Goal: Task Accomplishment & Management: Manage account settings

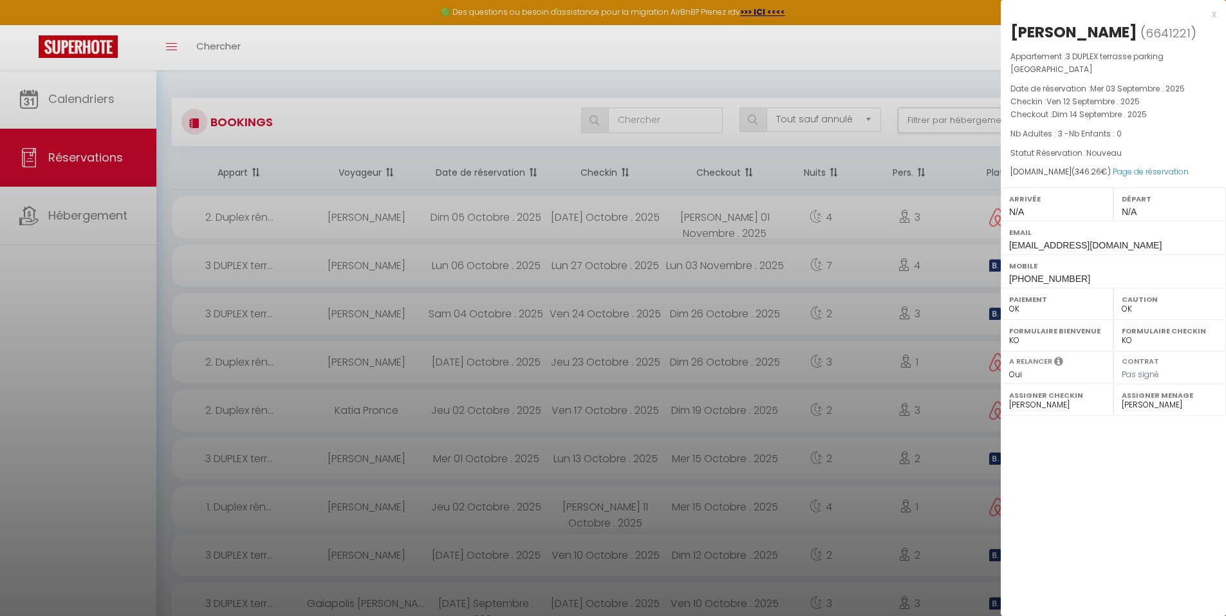
select select "not_cancelled"
select select "0"
select select "34071"
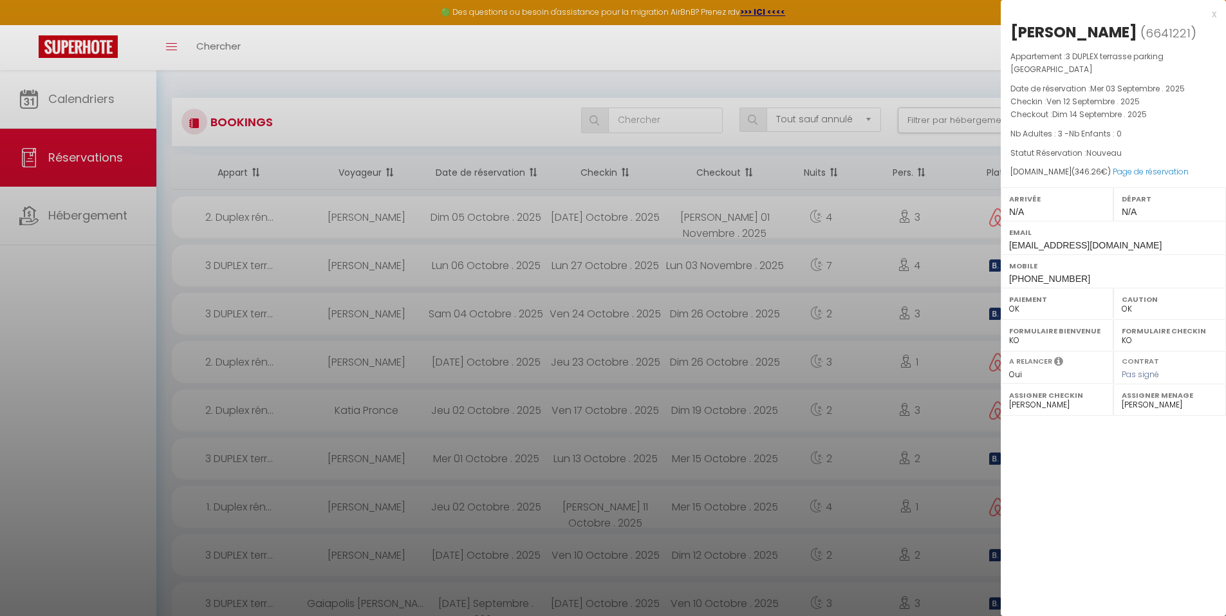
click at [514, 594] on div at bounding box center [613, 308] width 1226 height 616
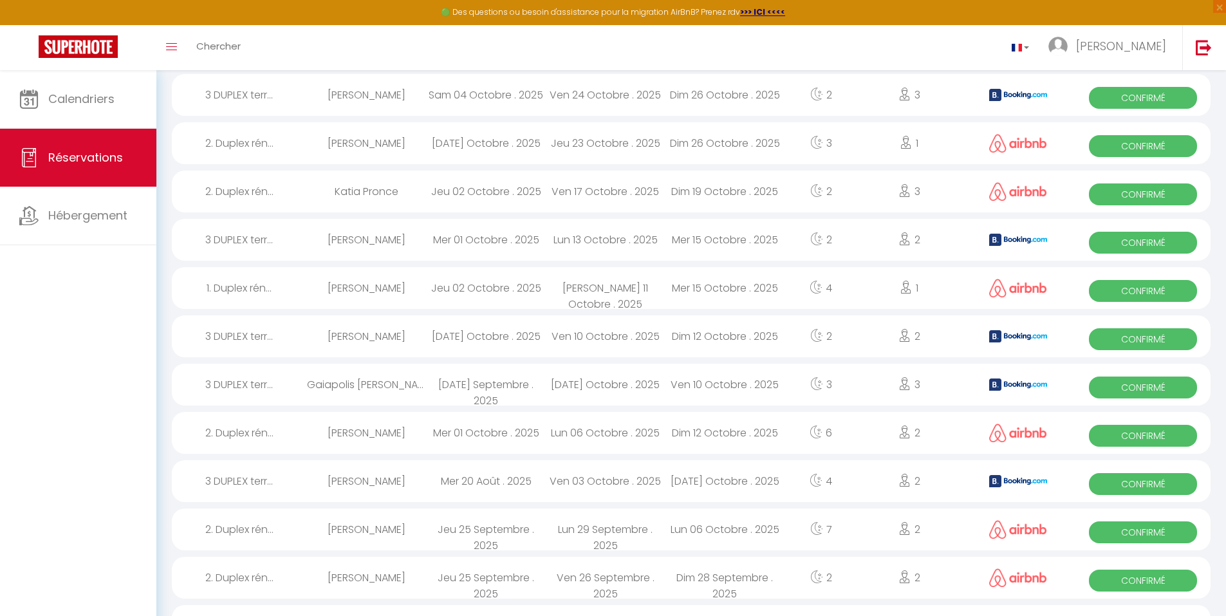
scroll to position [236, 0]
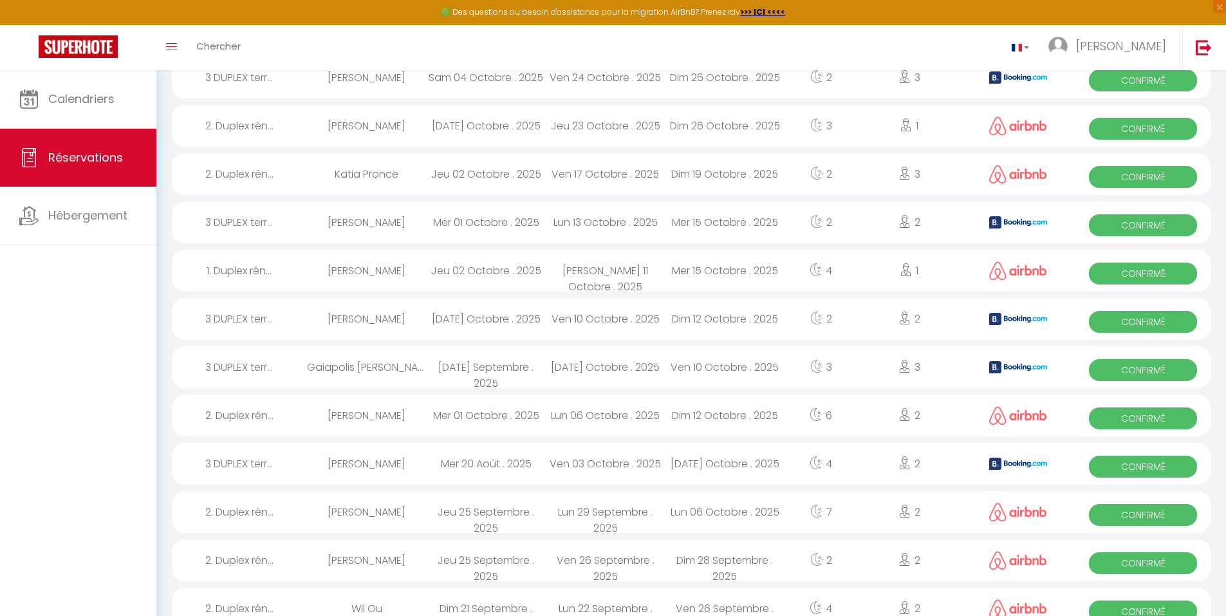
click at [675, 360] on div "Ven 10 Octobre . 2025" at bounding box center [726, 367] width 120 height 42
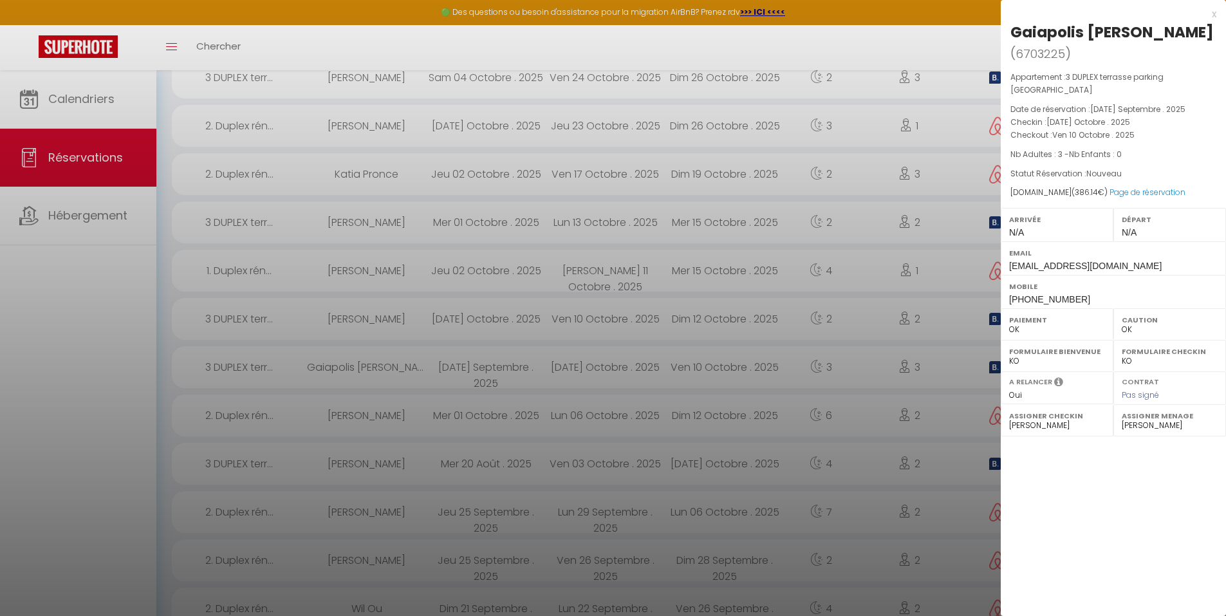
click at [676, 420] on div at bounding box center [613, 308] width 1226 height 616
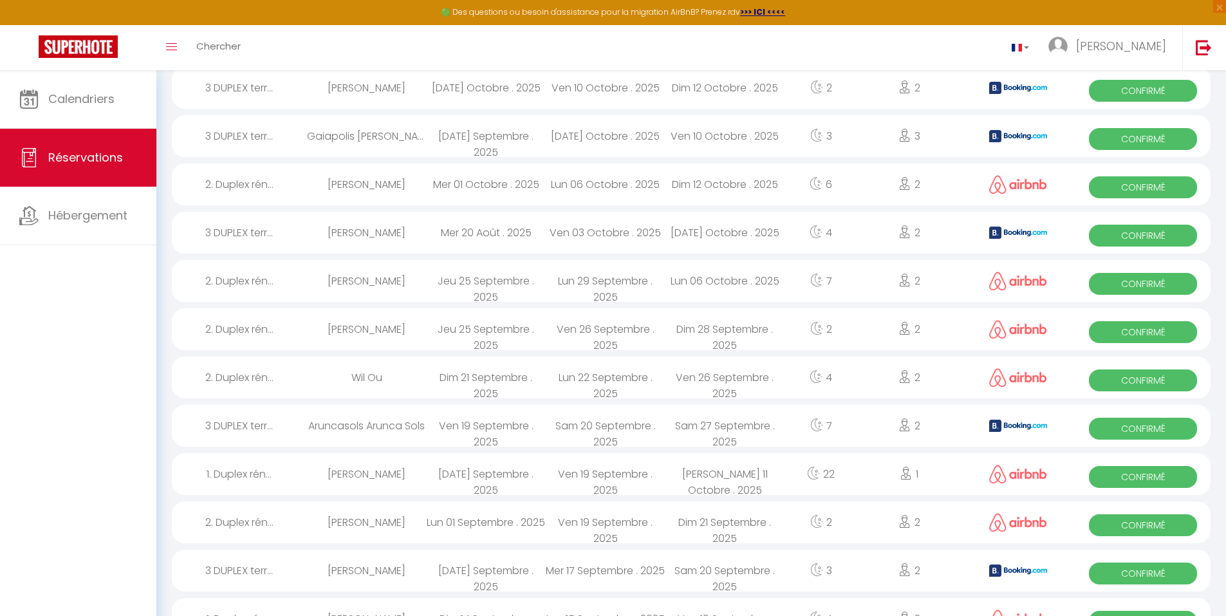
scroll to position [472, 0]
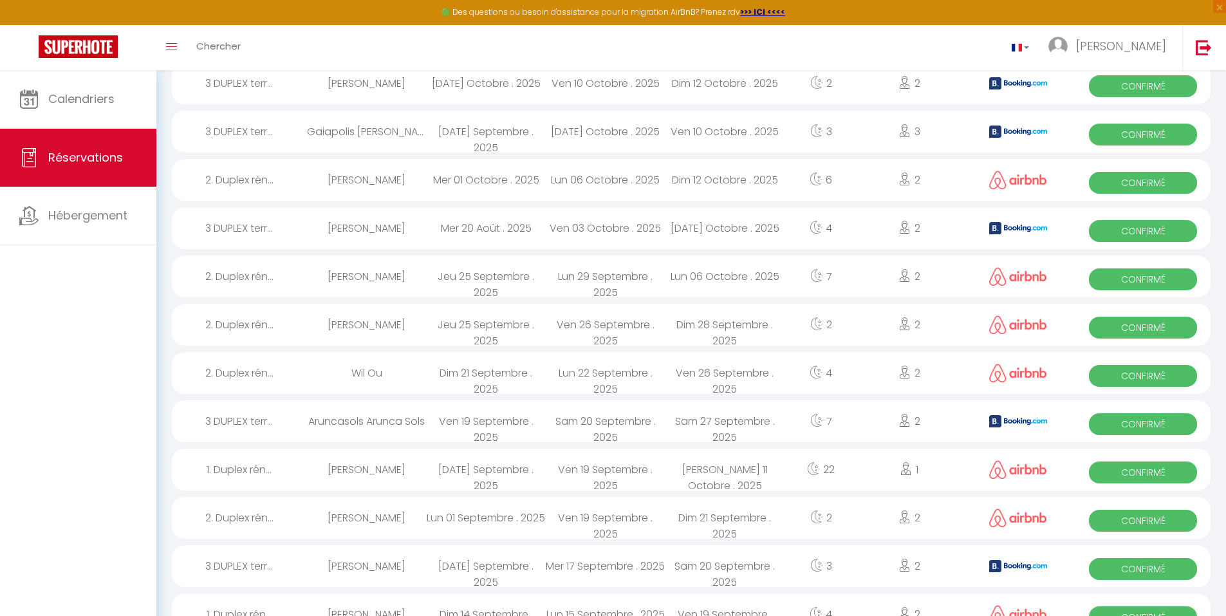
click at [420, 421] on div "Aruncasols Arunca Sols" at bounding box center [367, 421] width 120 height 42
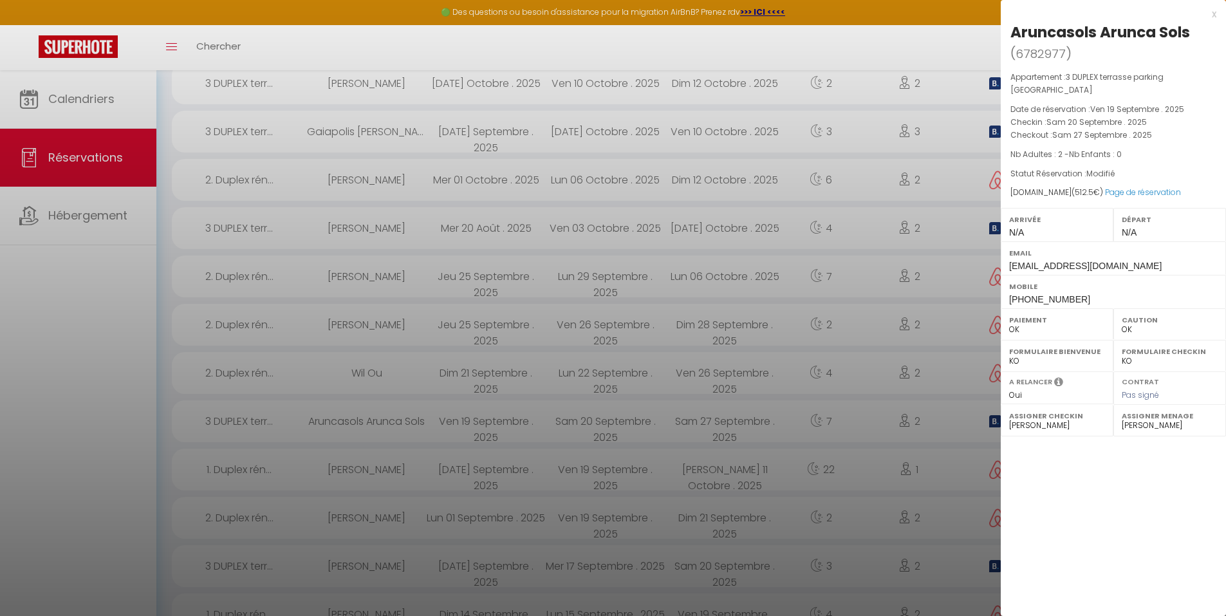
scroll to position [708, 0]
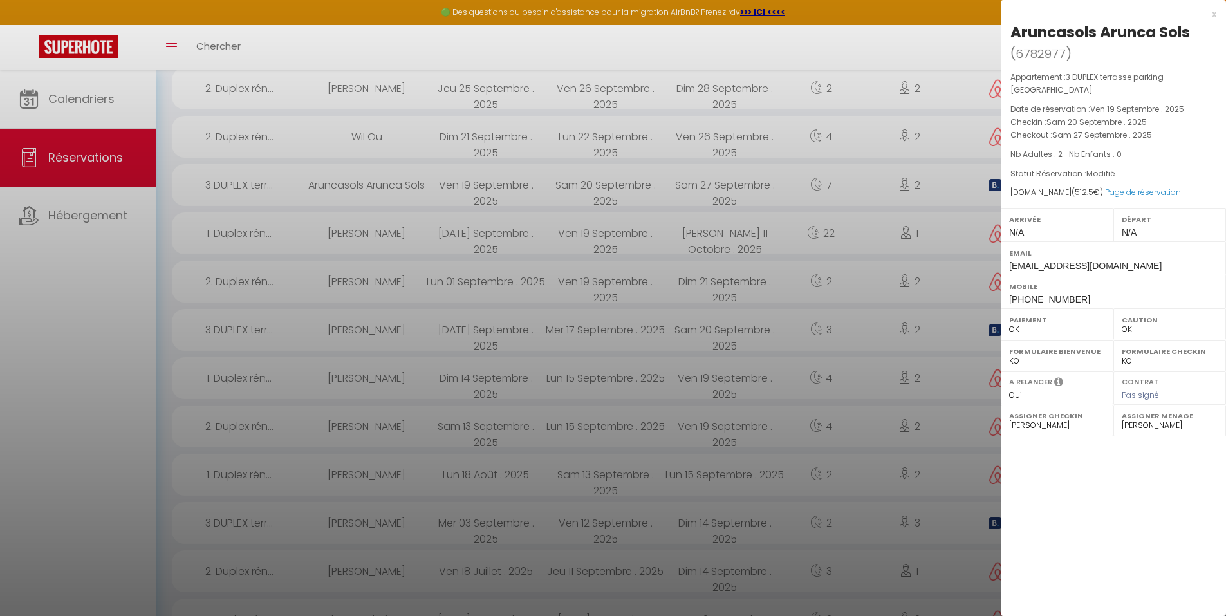
click at [587, 524] on div at bounding box center [613, 308] width 1226 height 616
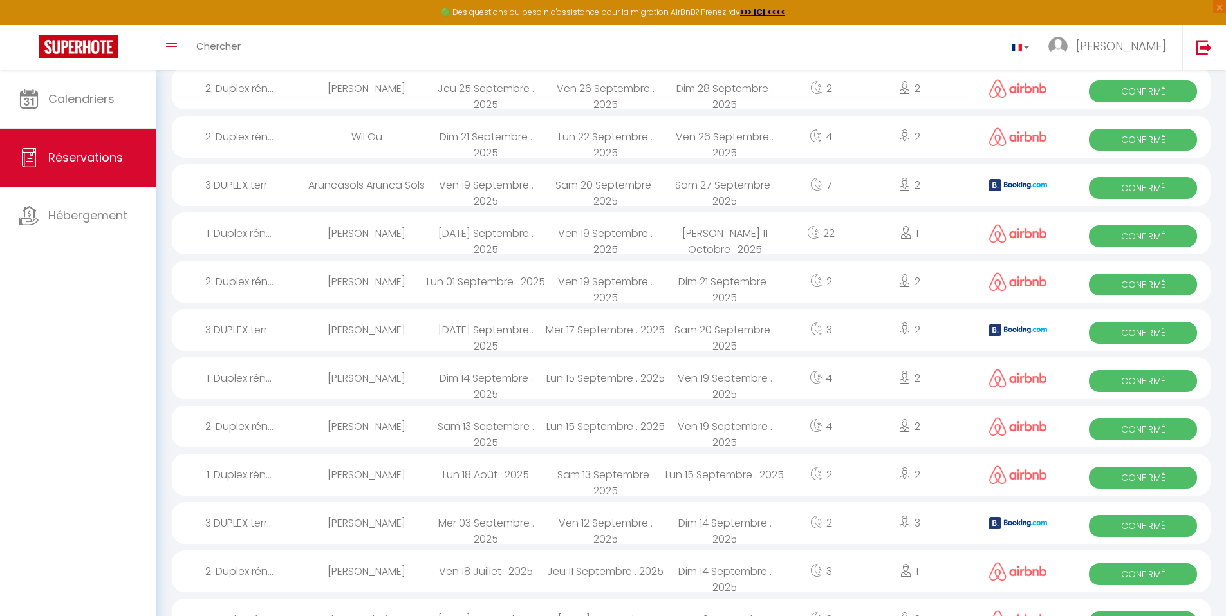
click at [587, 524] on div "Ven 12 Septembre . 2025" at bounding box center [606, 523] width 120 height 42
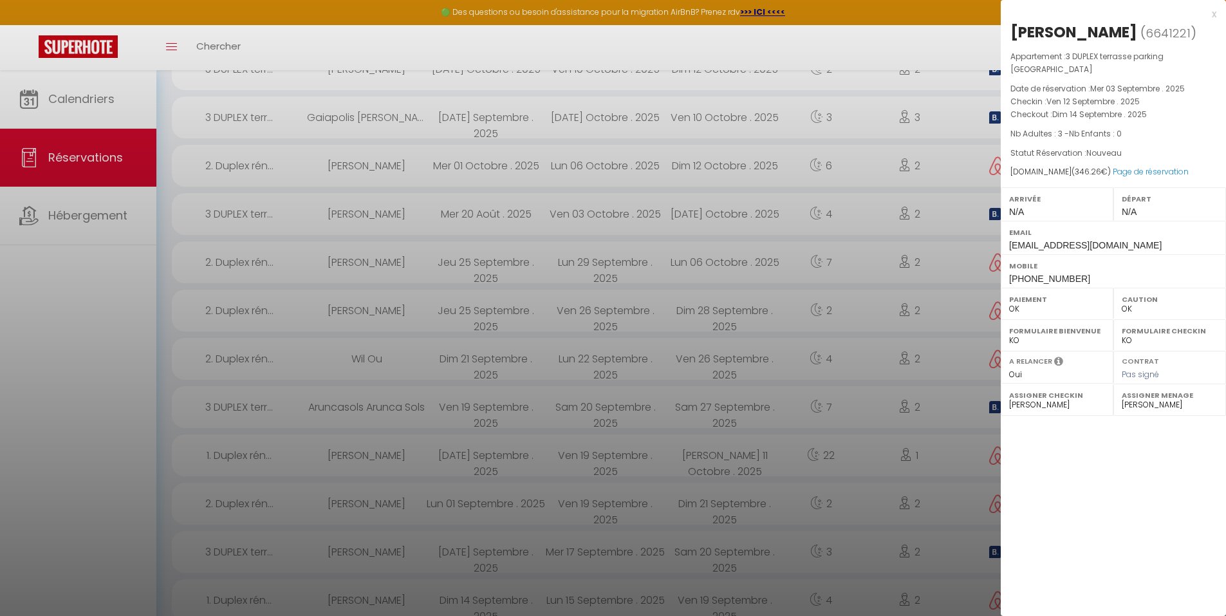
scroll to position [472, 0]
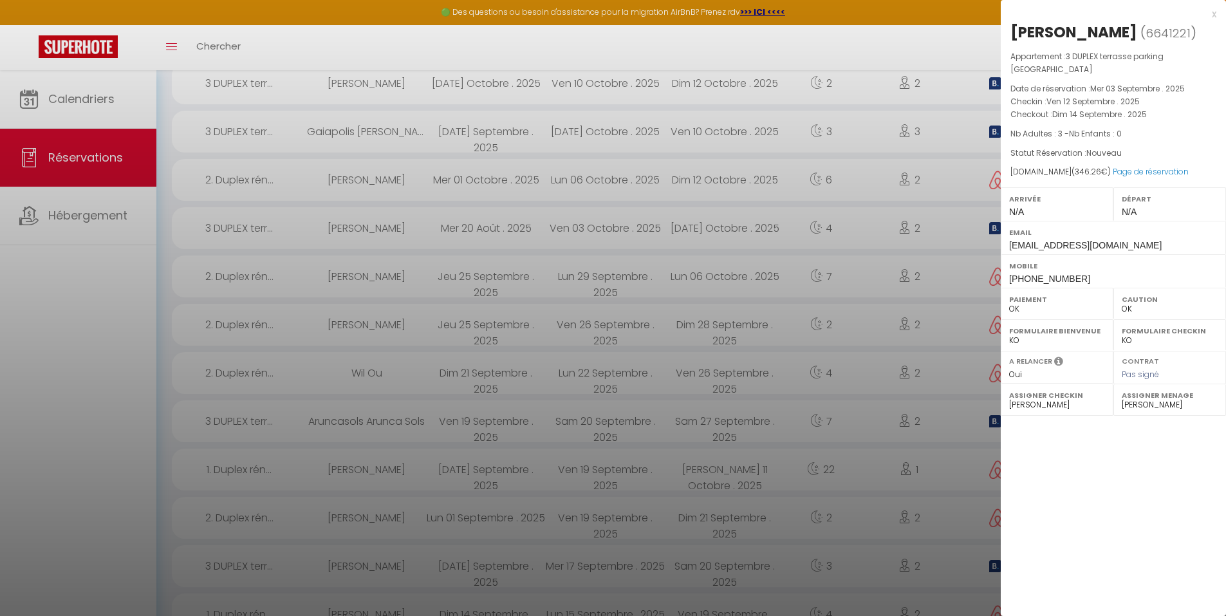
click at [687, 126] on div at bounding box center [613, 308] width 1226 height 616
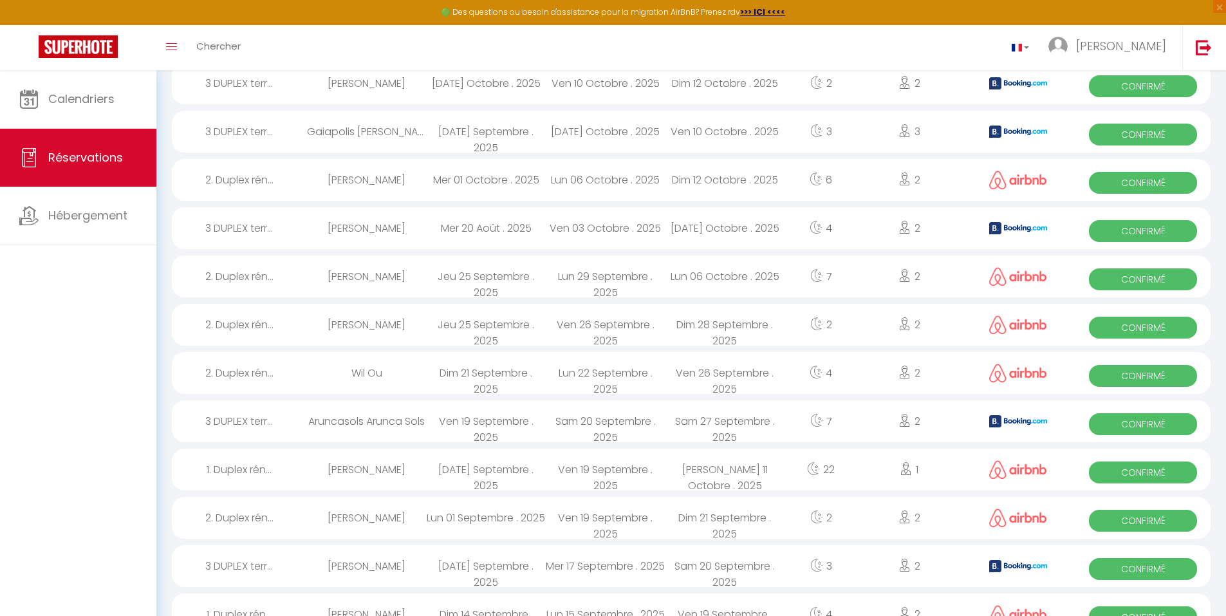
click at [633, 141] on div "[DATE] Octobre . 2025" at bounding box center [606, 132] width 120 height 42
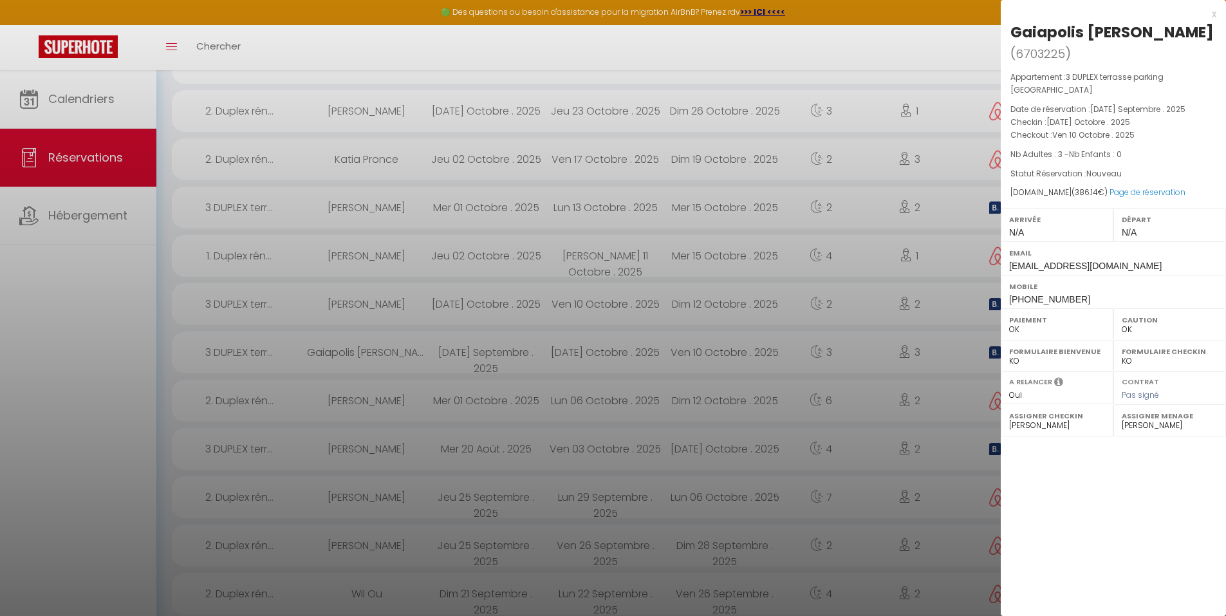
scroll to position [236, 0]
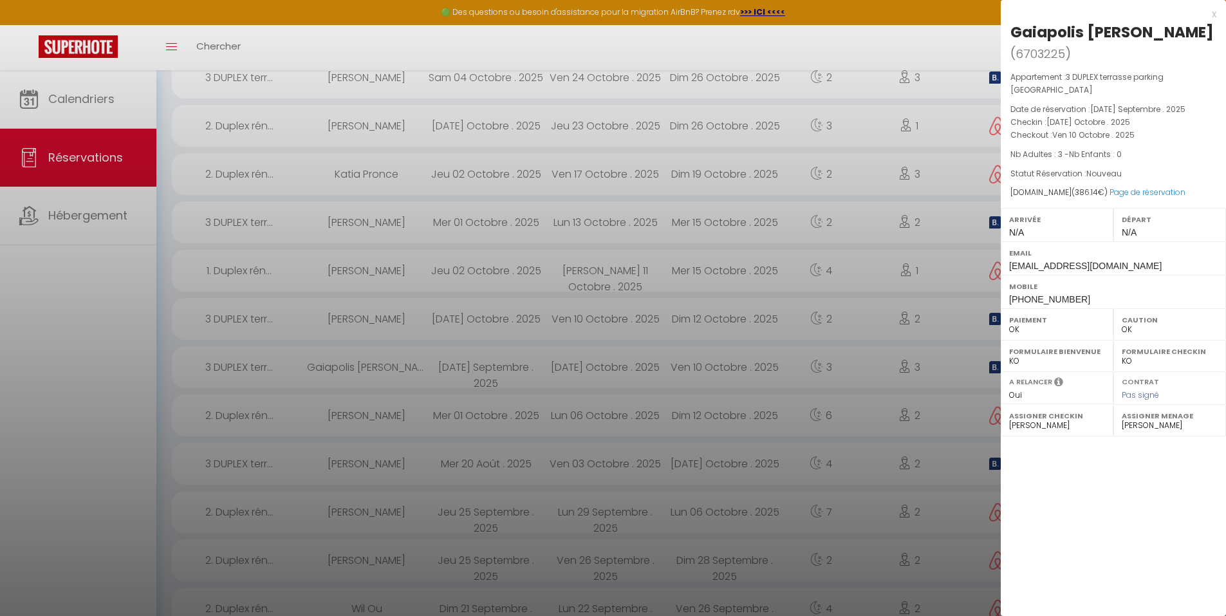
click at [651, 319] on div at bounding box center [613, 308] width 1226 height 616
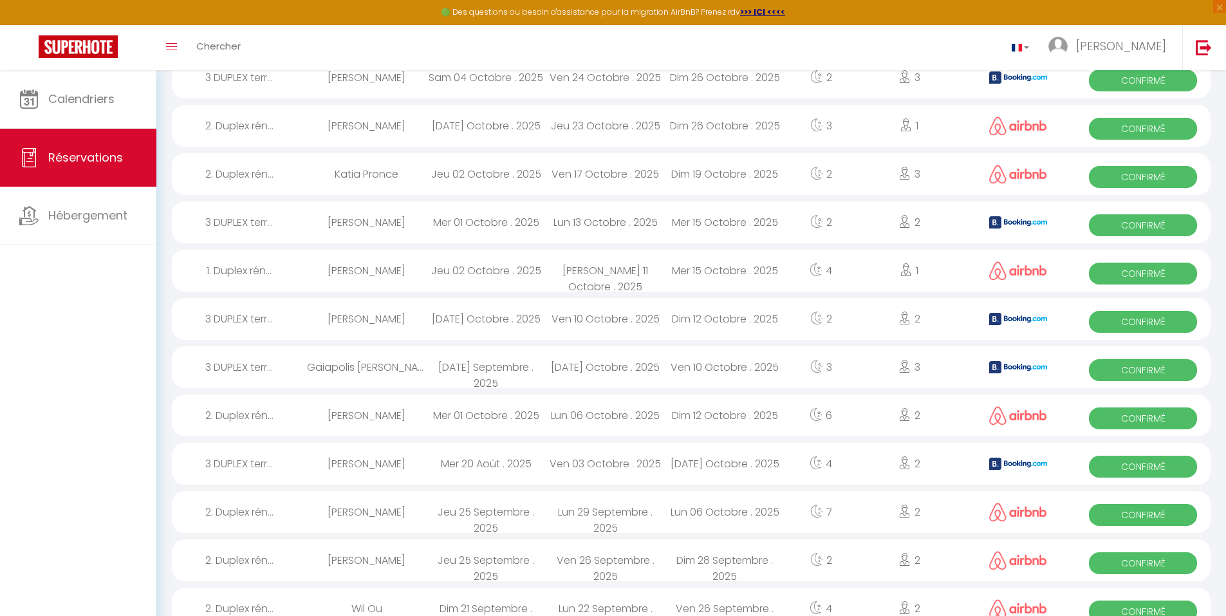
click at [651, 319] on div "Ven 10 Octobre . 2025" at bounding box center [606, 319] width 120 height 42
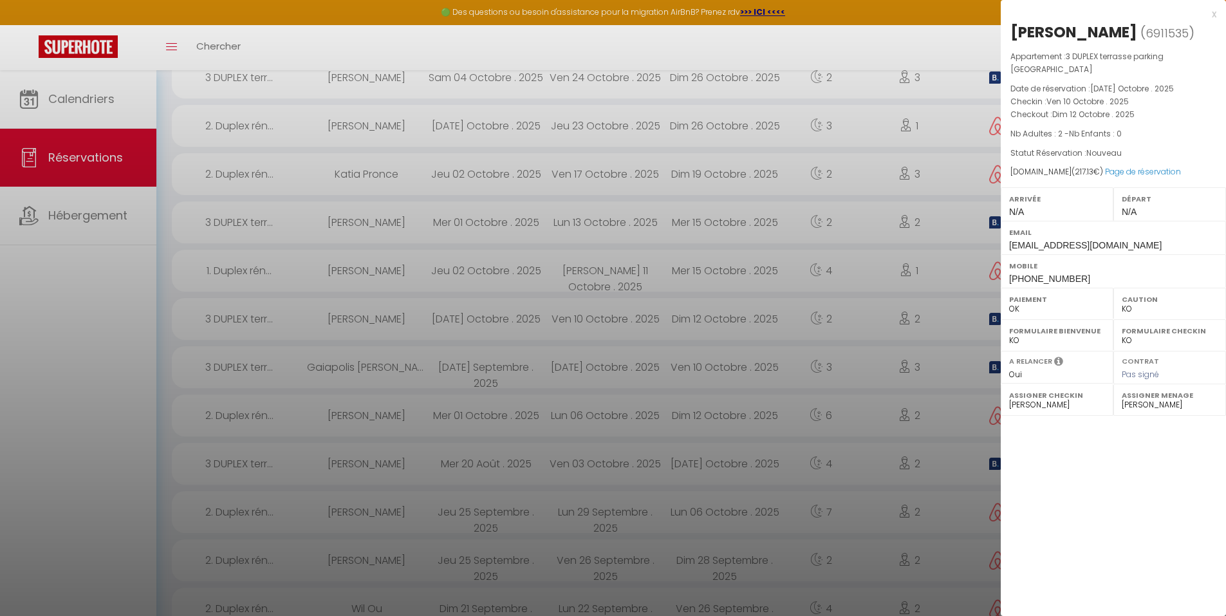
click at [765, 86] on div at bounding box center [613, 308] width 1226 height 616
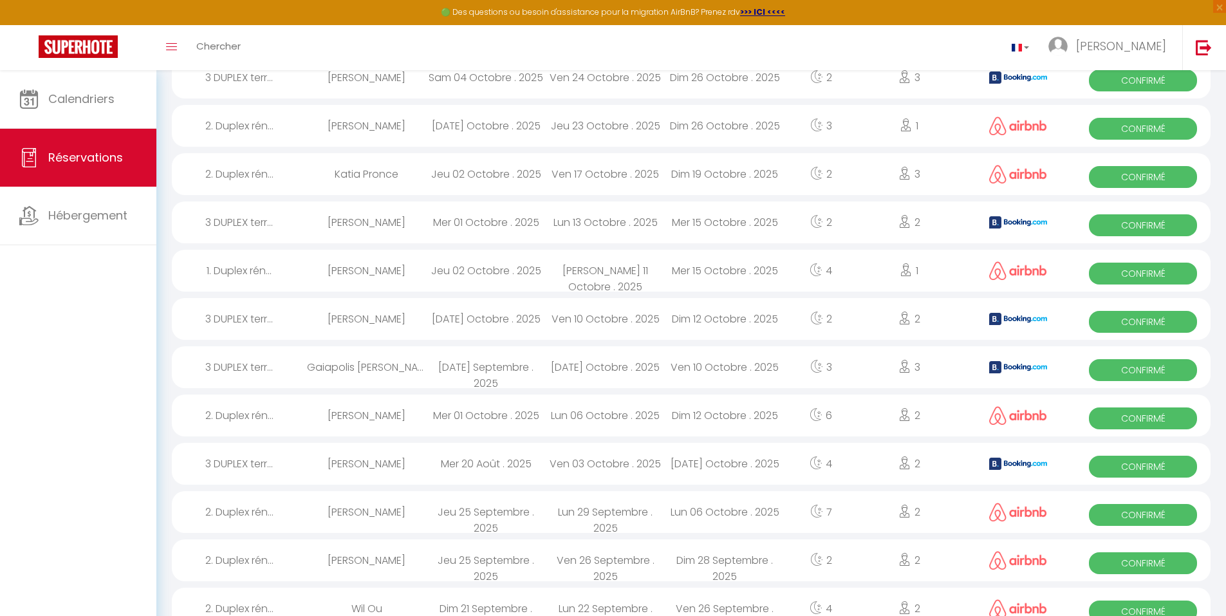
click at [765, 86] on div "Dim 26 Octobre . 2025" at bounding box center [726, 78] width 120 height 42
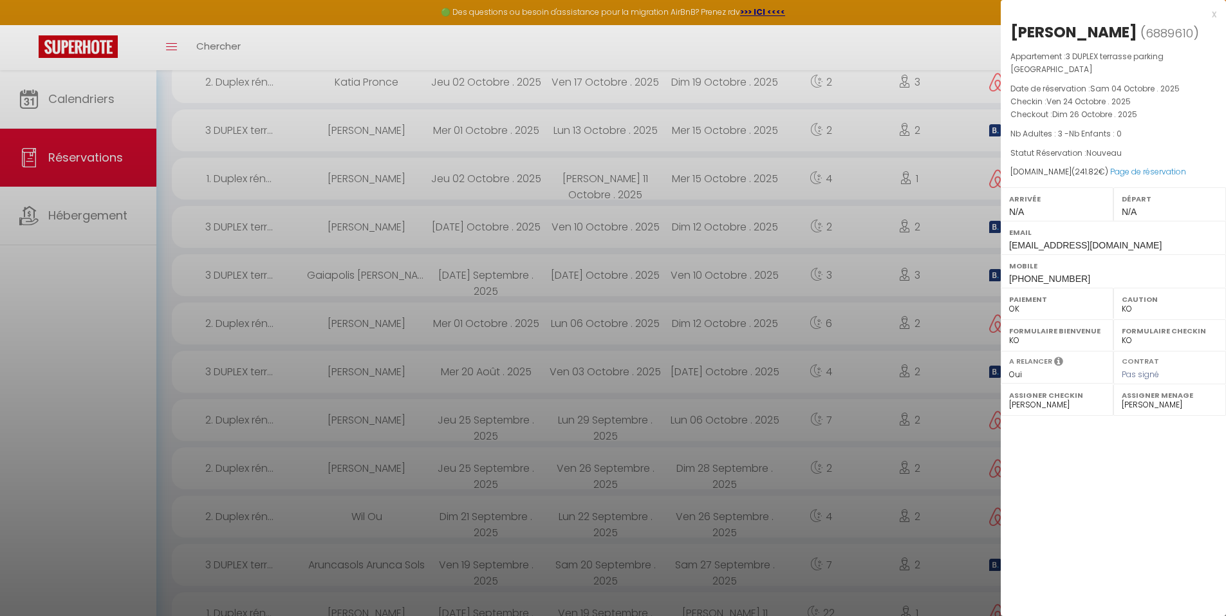
scroll to position [0, 0]
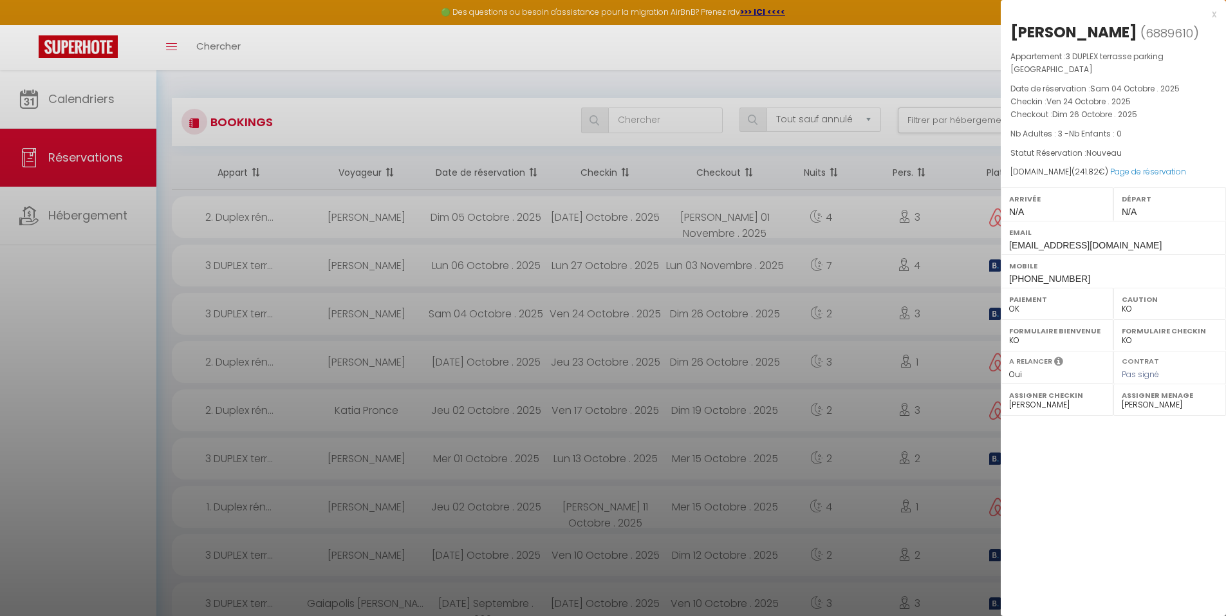
click at [751, 220] on div at bounding box center [613, 308] width 1226 height 616
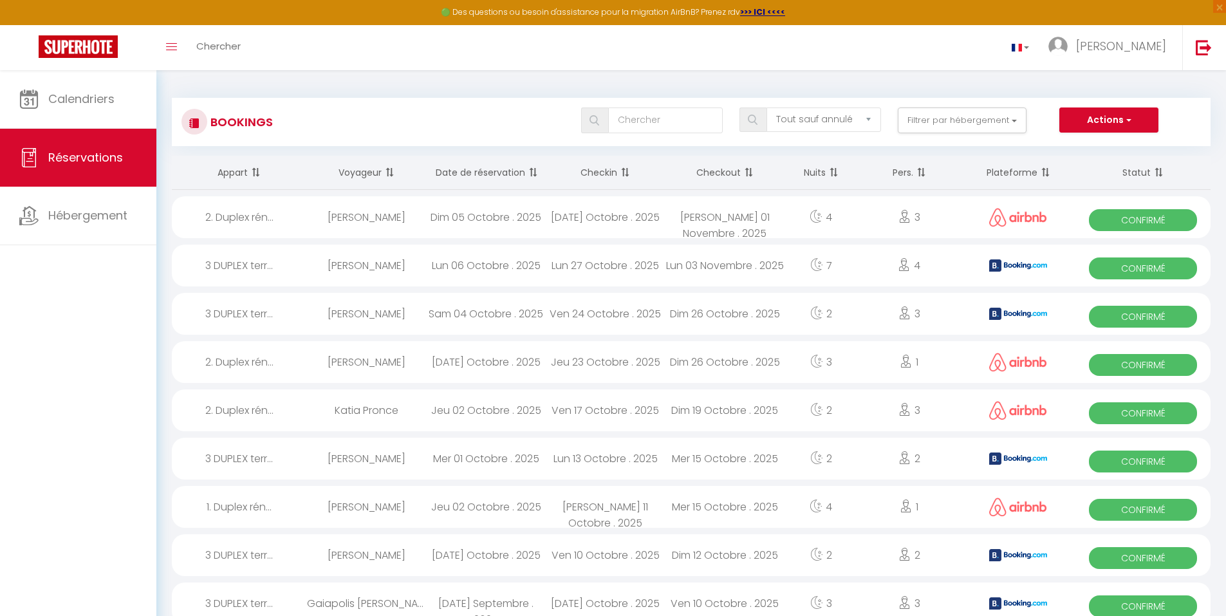
click at [751, 220] on div "[PERSON_NAME] 01 Novembre . 2025" at bounding box center [726, 217] width 120 height 42
select select "OK"
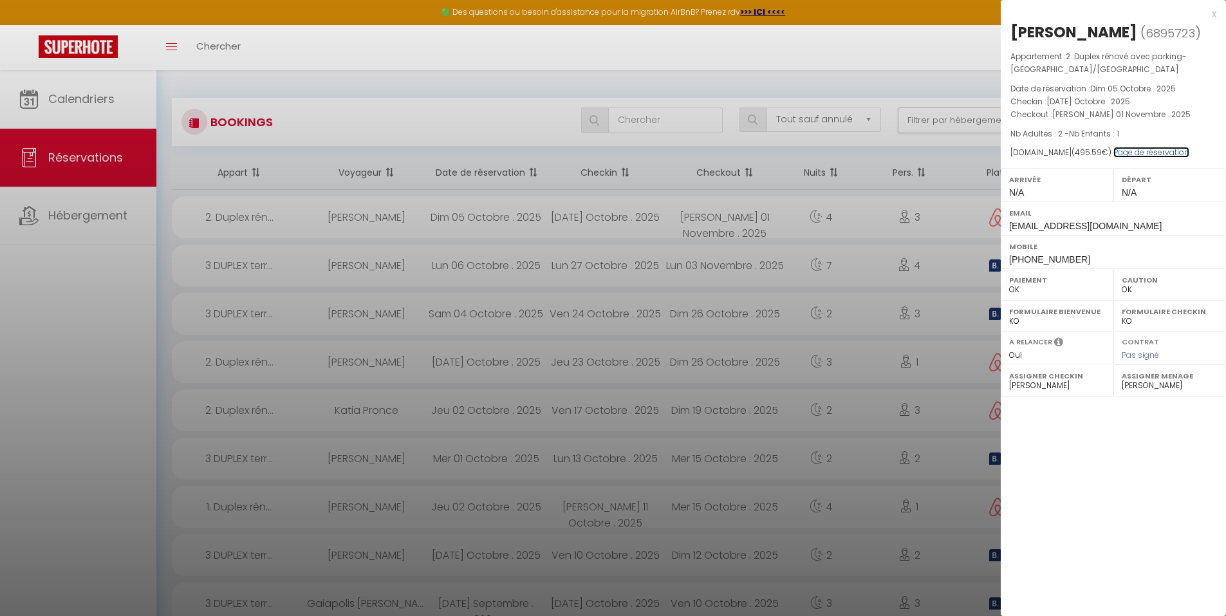
click at [1143, 150] on link "Page de réservation" at bounding box center [1152, 152] width 76 height 11
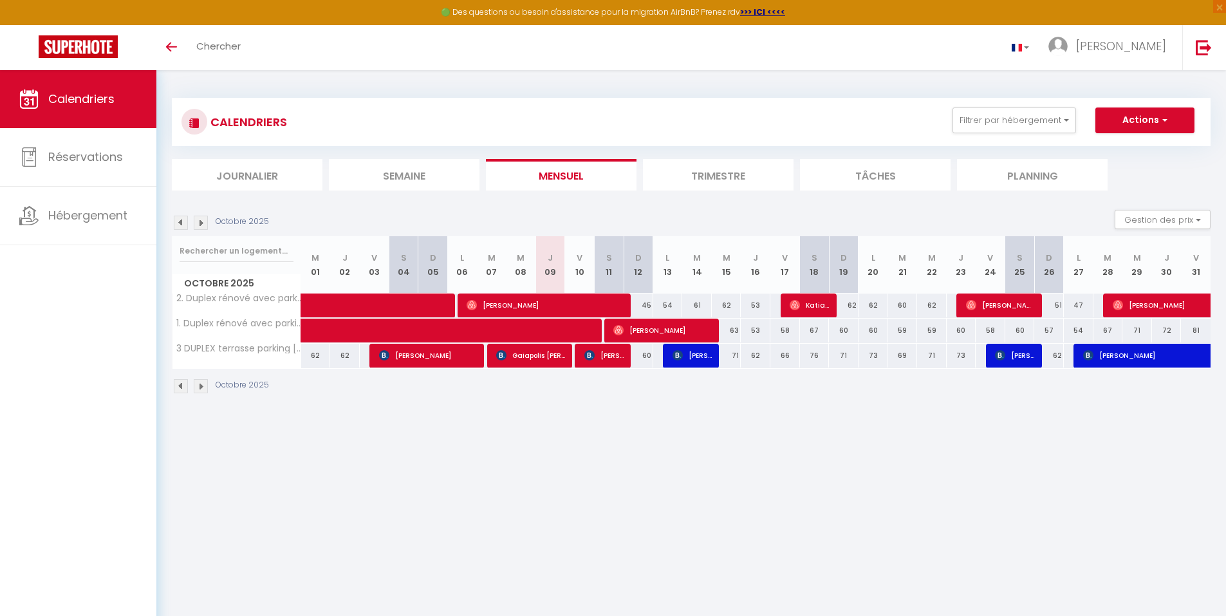
click at [203, 223] on img at bounding box center [201, 223] width 14 height 14
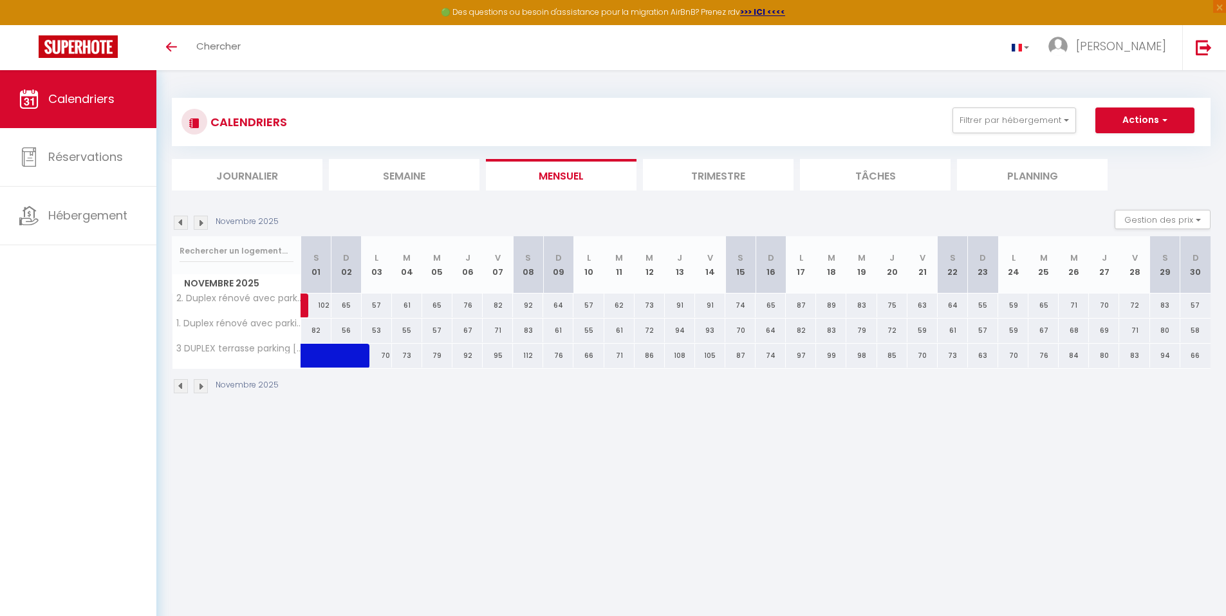
click at [183, 220] on img at bounding box center [181, 223] width 14 height 14
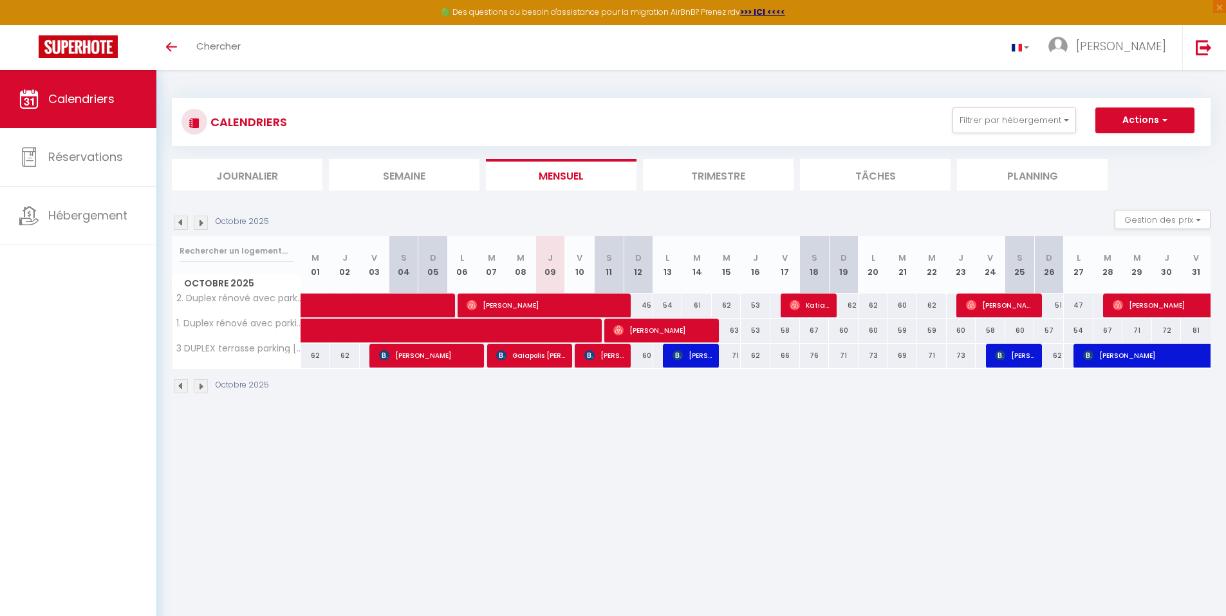
click at [183, 220] on img at bounding box center [181, 223] width 14 height 14
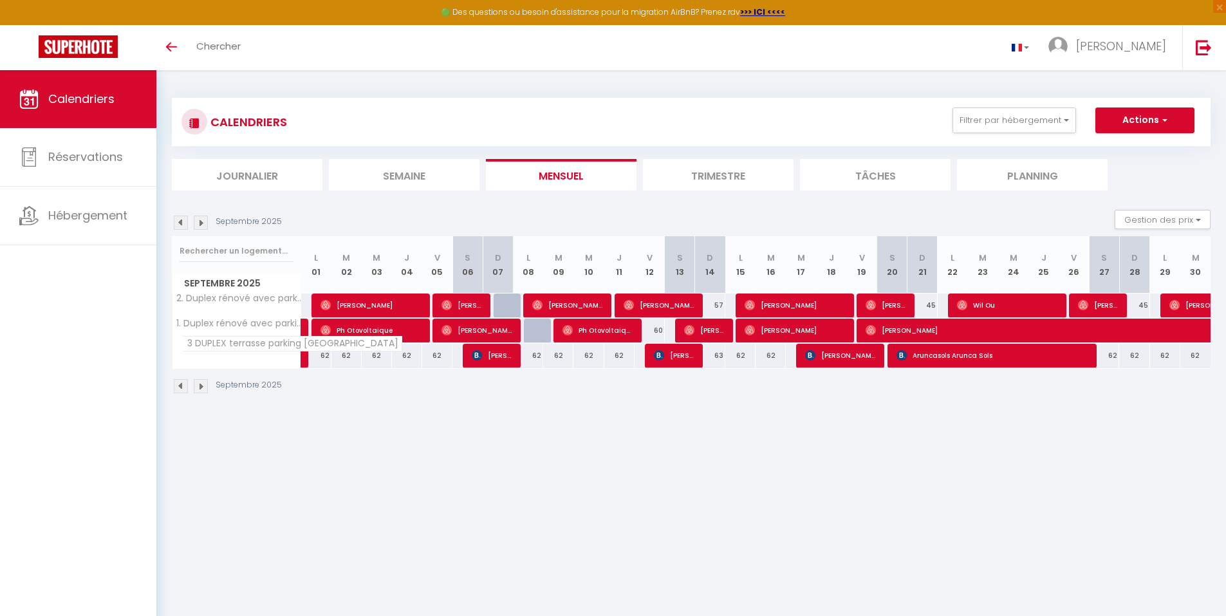
click at [230, 348] on span "3 DUPLEX terrasse parking [GEOGRAPHIC_DATA]" at bounding box center [292, 343] width 220 height 15
click at [304, 358] on link at bounding box center [304, 356] width 6 height 24
select select "OK"
select select "0"
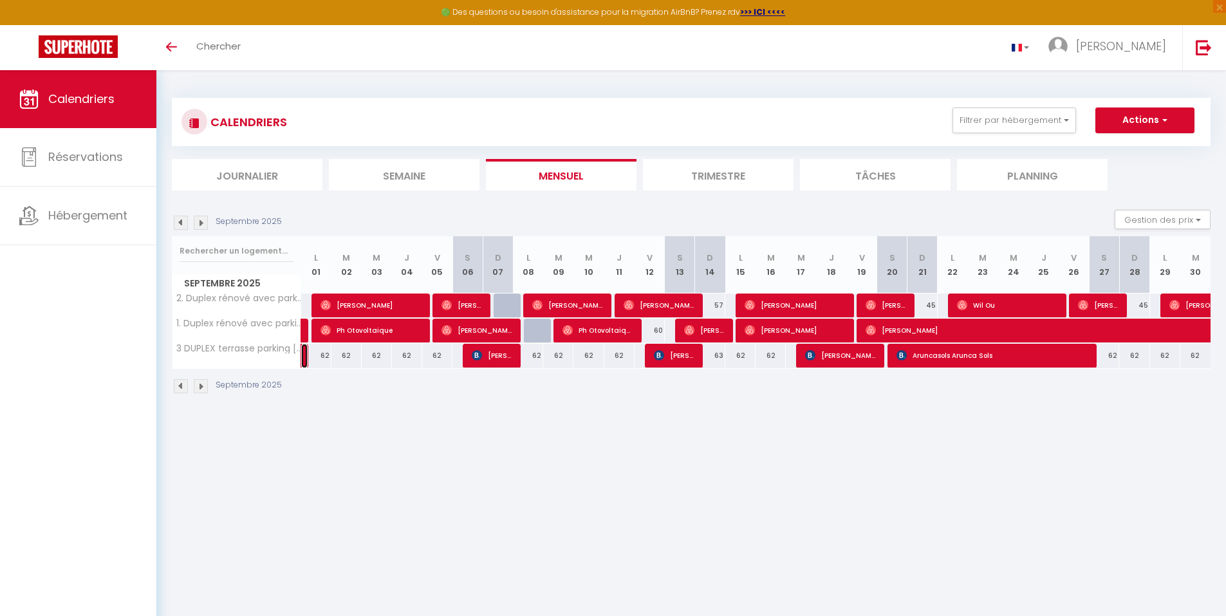
select select "0"
select select "1"
select select
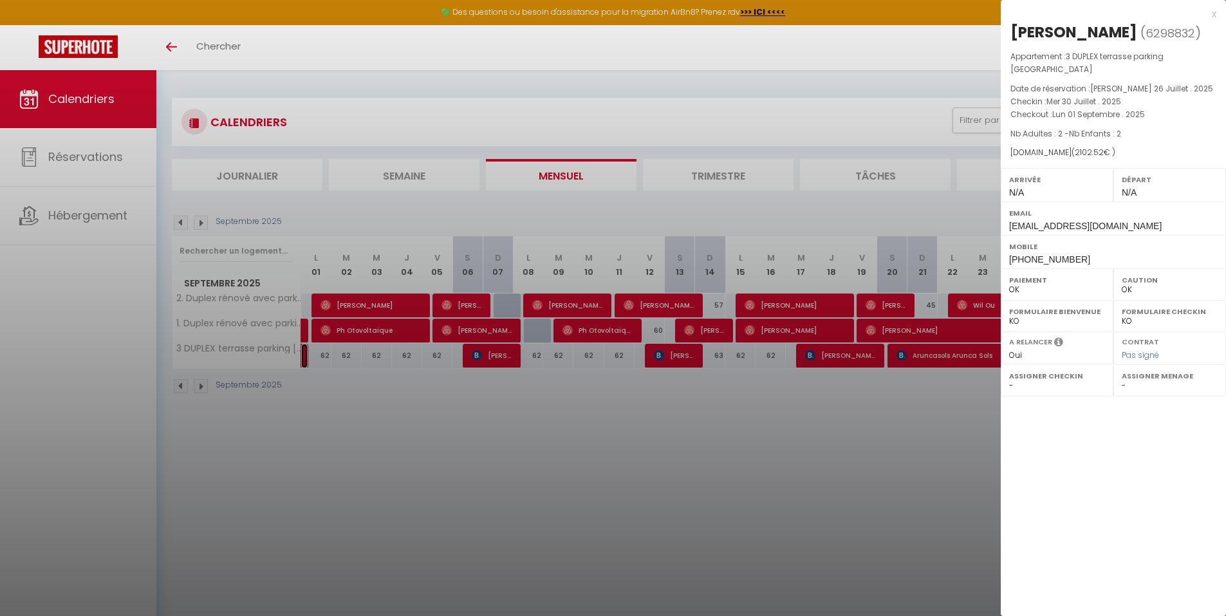
select select "34071"
click at [477, 360] on div at bounding box center [613, 308] width 1226 height 616
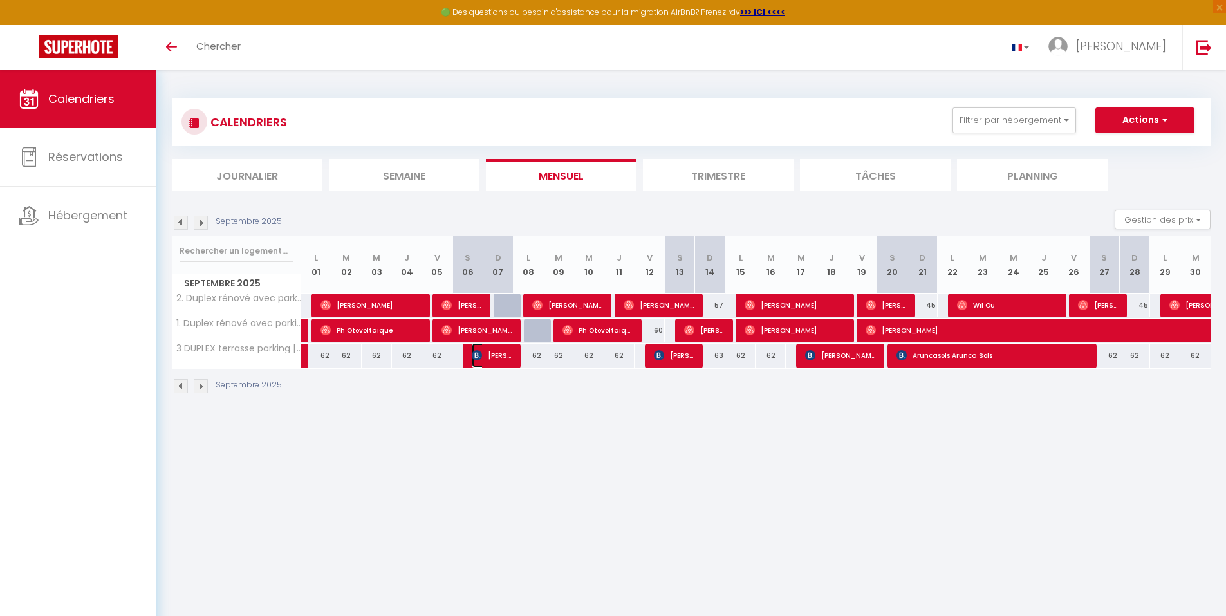
click at [477, 360] on img at bounding box center [477, 355] width 10 height 10
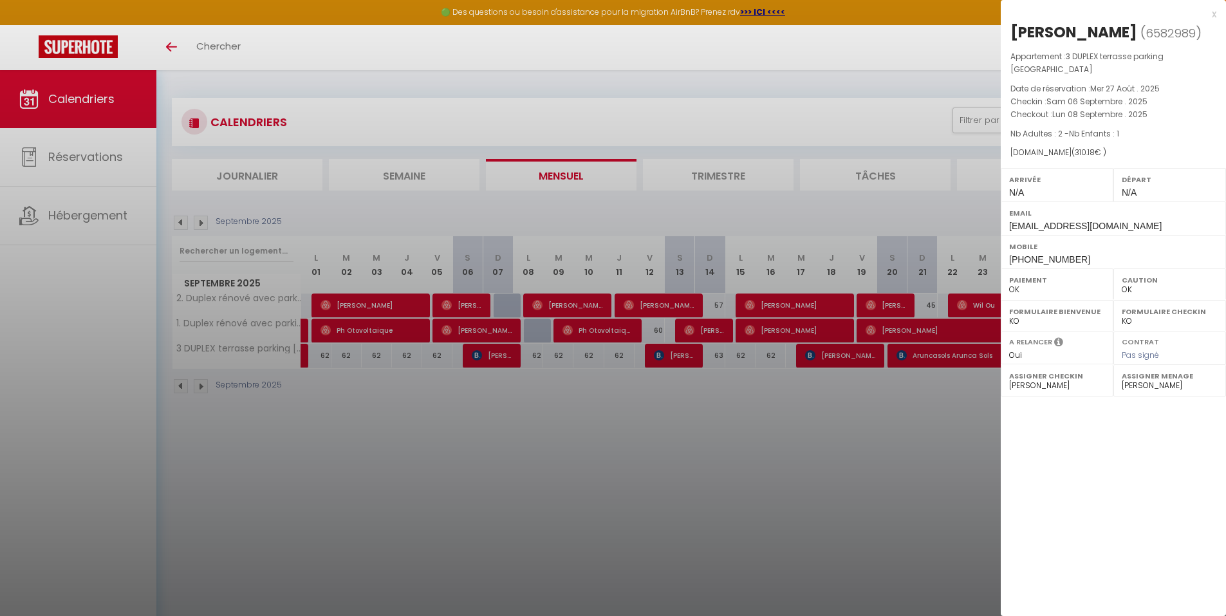
click at [664, 359] on div at bounding box center [613, 308] width 1226 height 616
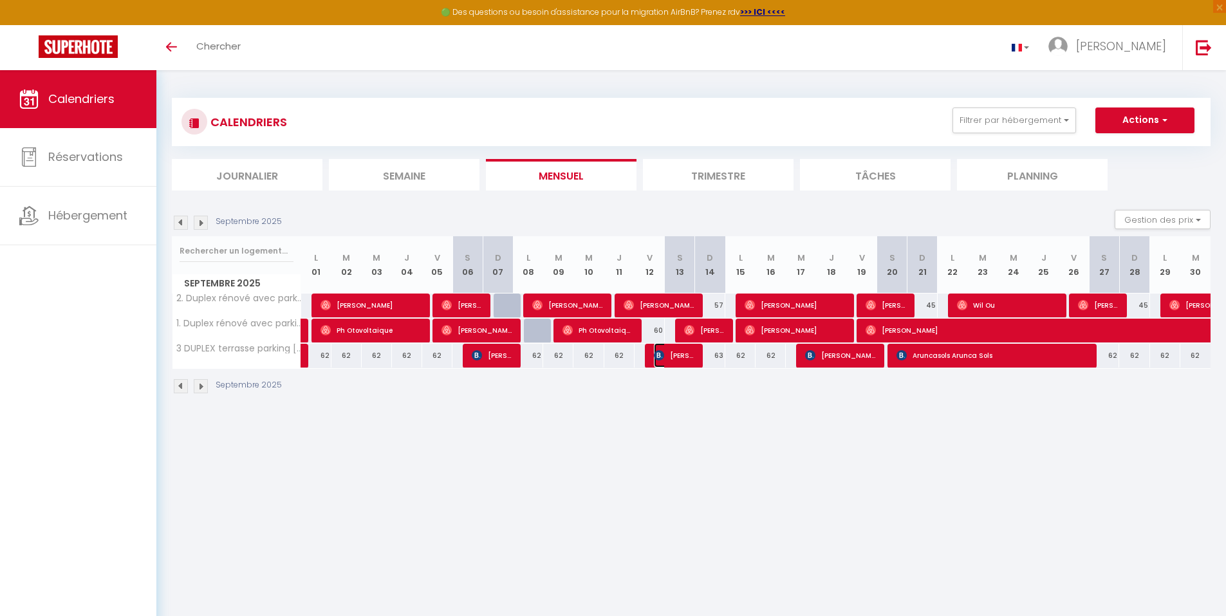
click at [664, 359] on img at bounding box center [659, 355] width 10 height 10
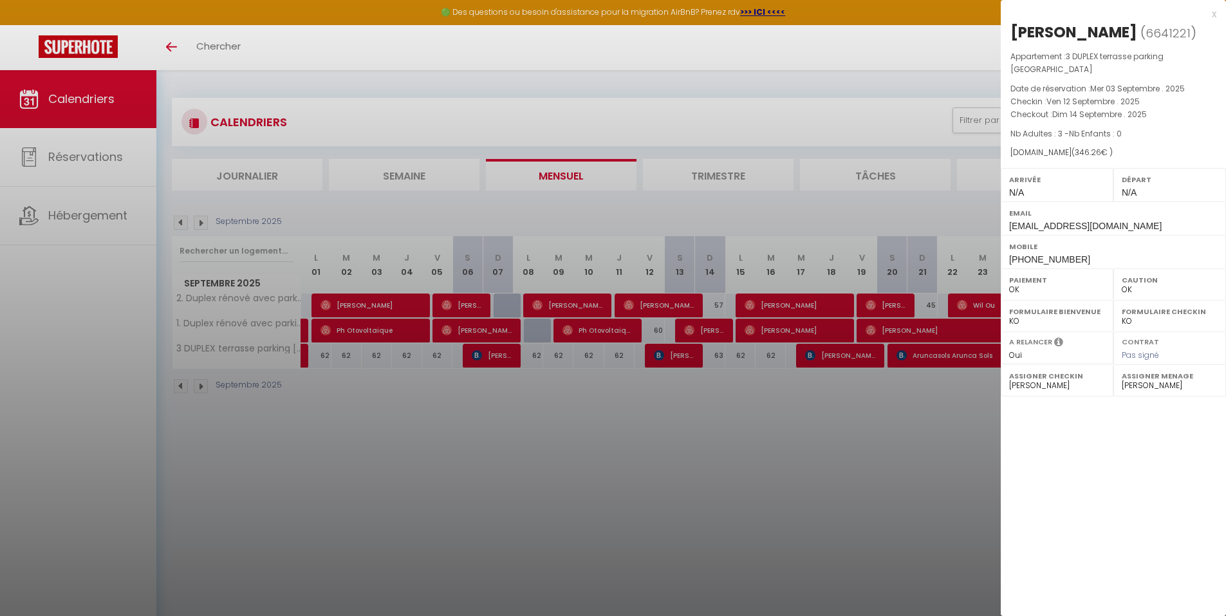
click at [845, 354] on div at bounding box center [613, 308] width 1226 height 616
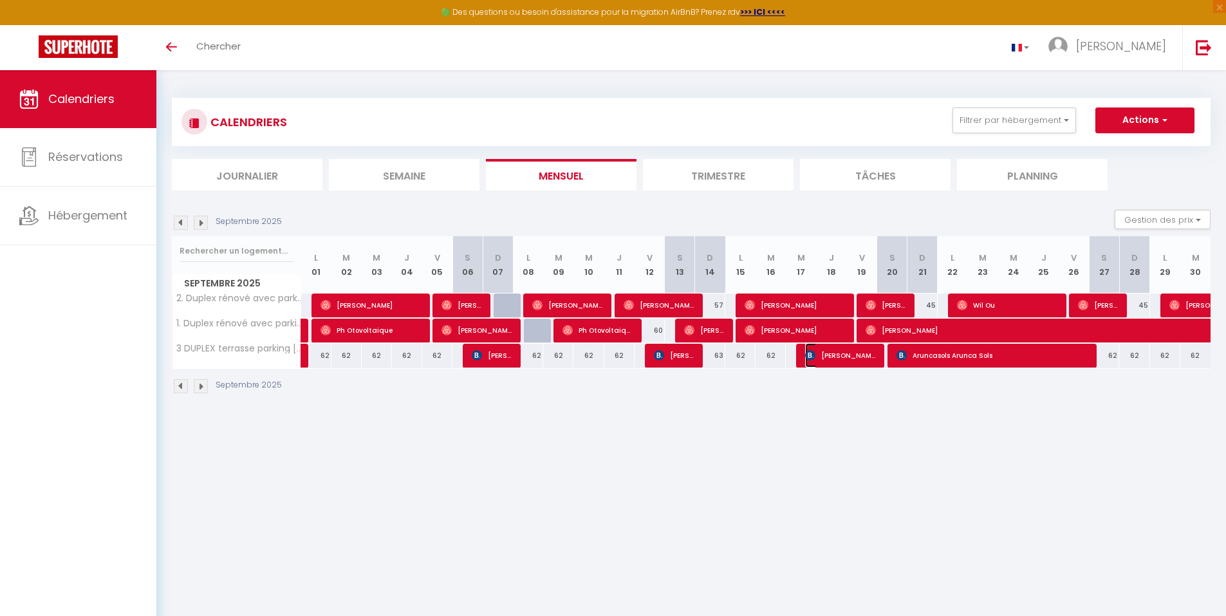
click at [845, 354] on span "[PERSON_NAME]" at bounding box center [840, 355] width 71 height 24
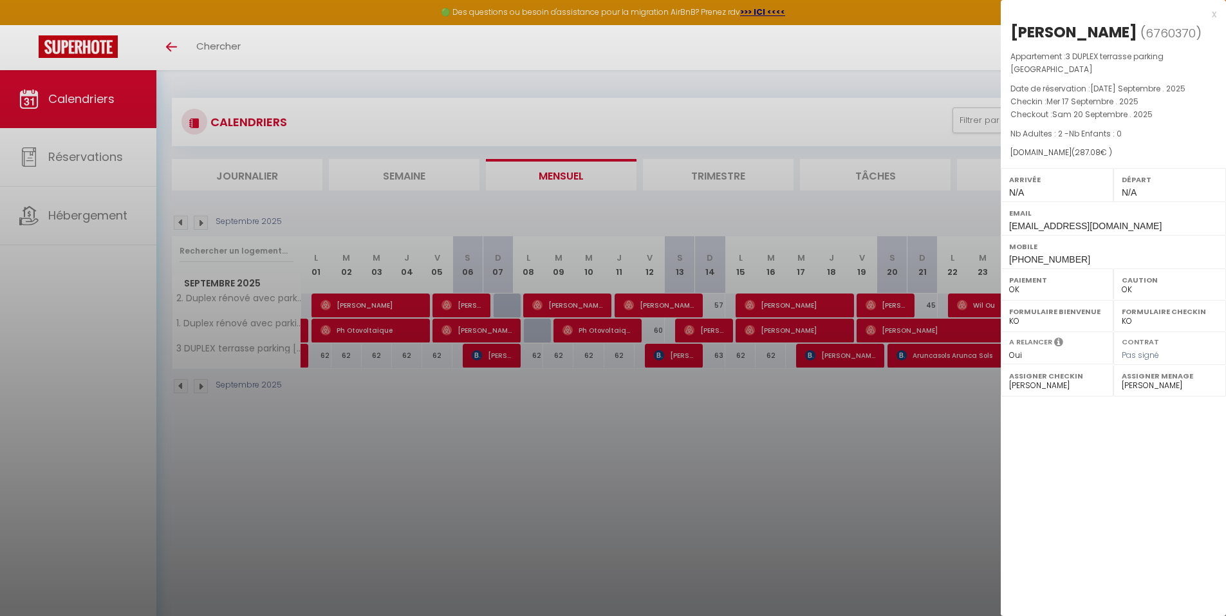
click at [904, 359] on div at bounding box center [613, 308] width 1226 height 616
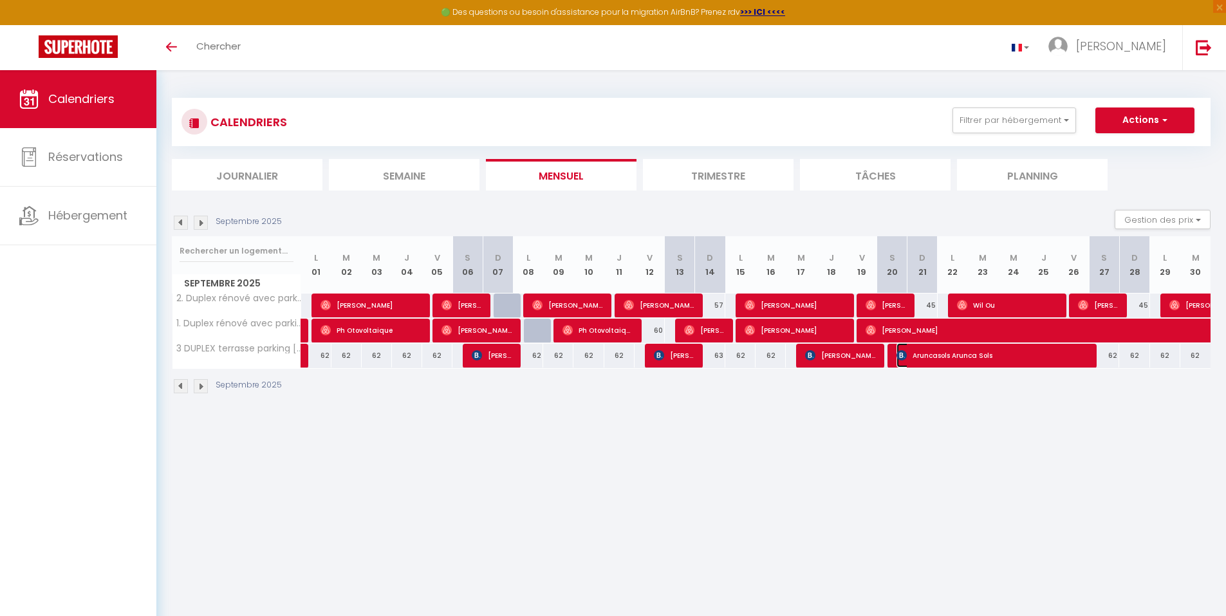
click at [904, 359] on img at bounding box center [902, 355] width 10 height 10
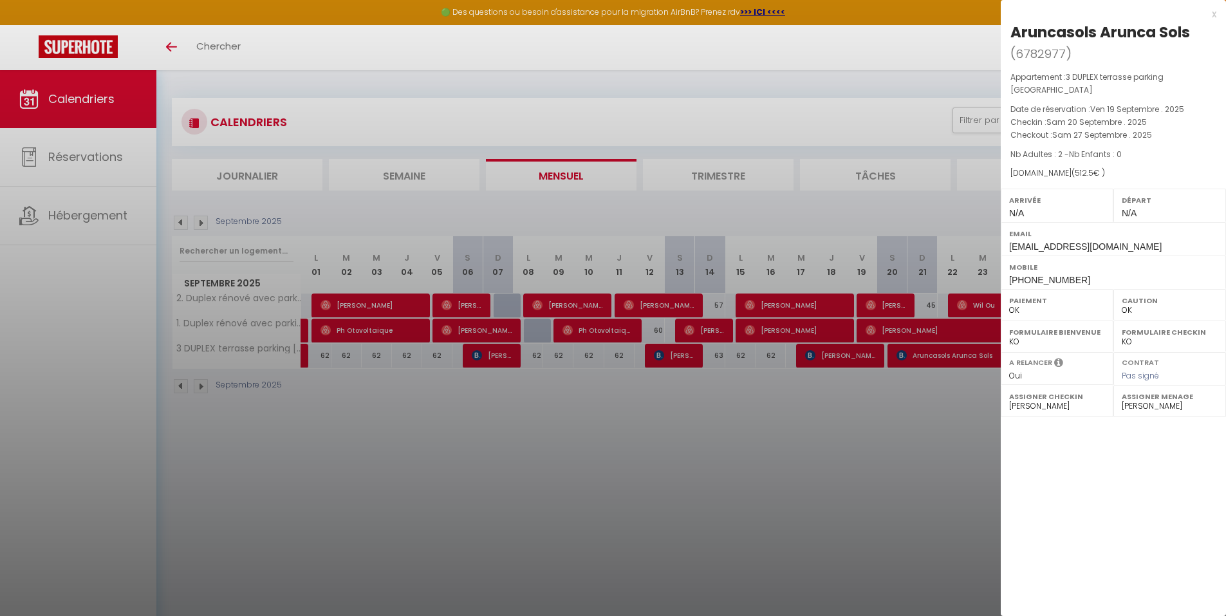
click at [968, 360] on div at bounding box center [613, 308] width 1226 height 616
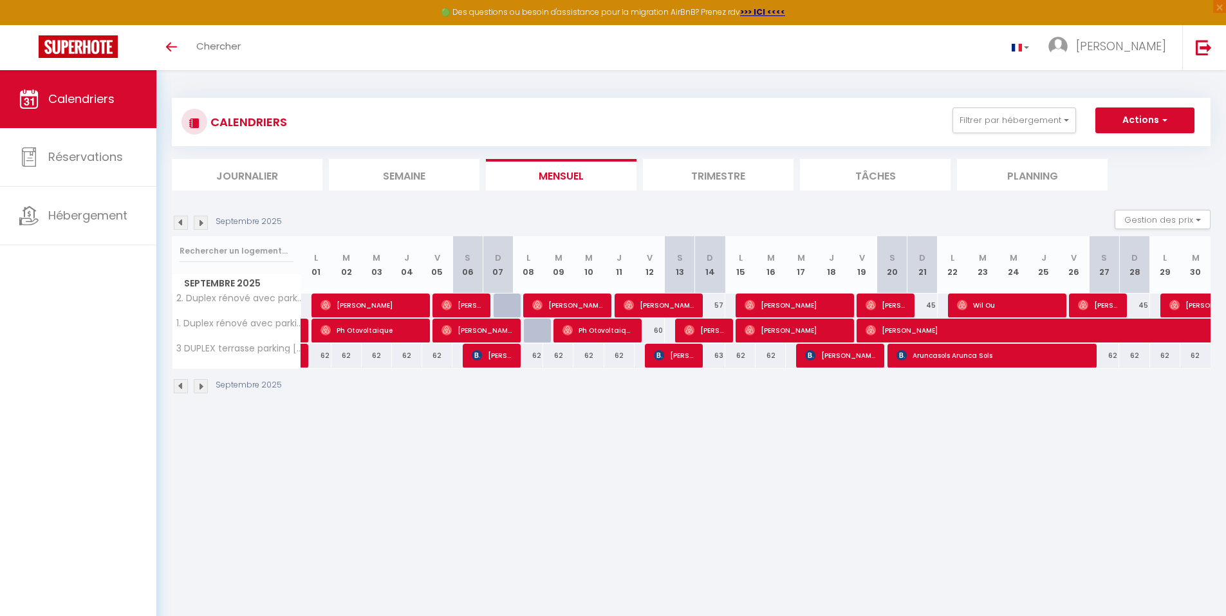
click at [1138, 361] on div "62" at bounding box center [1134, 356] width 30 height 24
click at [1136, 346] on div "62" at bounding box center [1134, 356] width 30 height 24
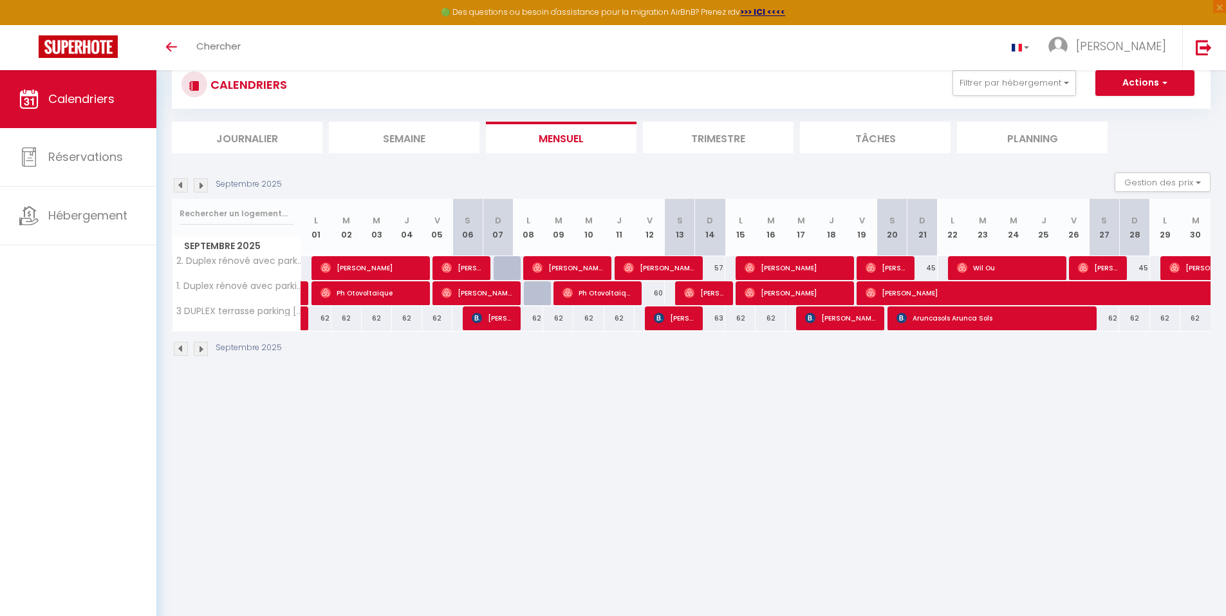
scroll to position [70, 0]
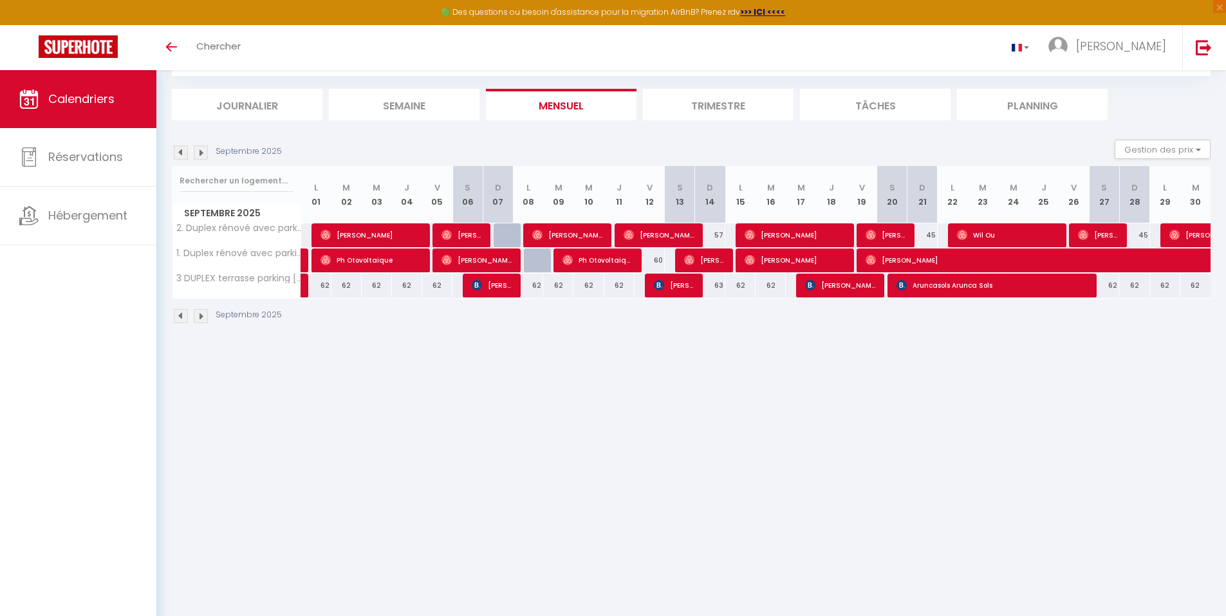
click at [200, 150] on img at bounding box center [201, 152] width 14 height 14
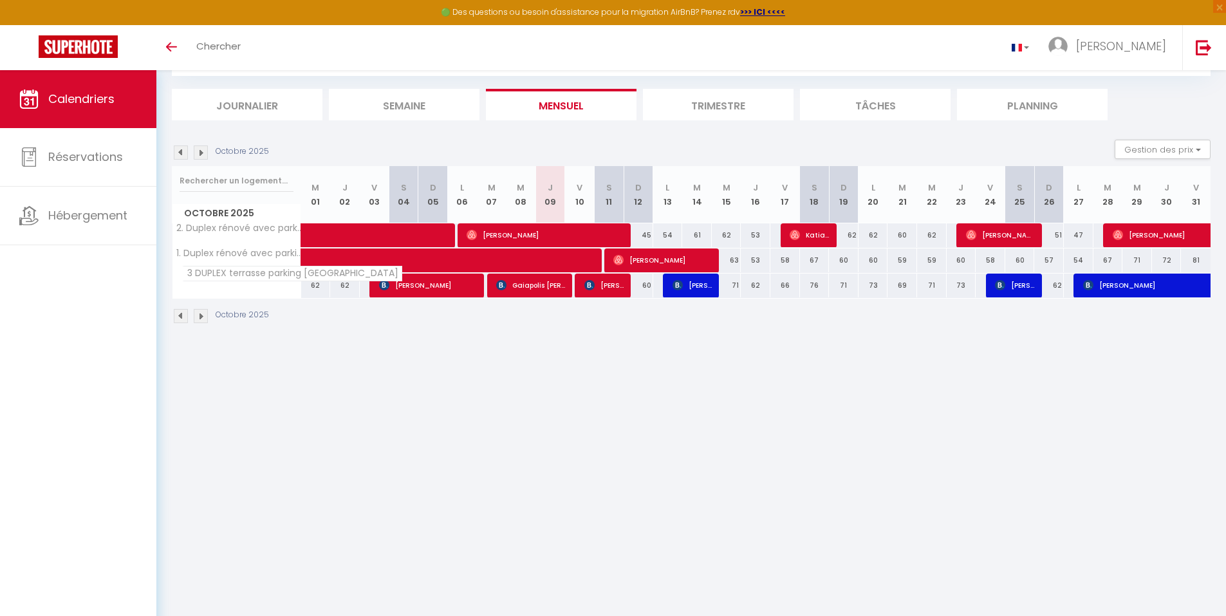
click at [218, 275] on span "3 DUPLEX terrasse parking [GEOGRAPHIC_DATA]" at bounding box center [292, 273] width 220 height 15
click at [429, 291] on span "[PERSON_NAME]" at bounding box center [428, 285] width 98 height 24
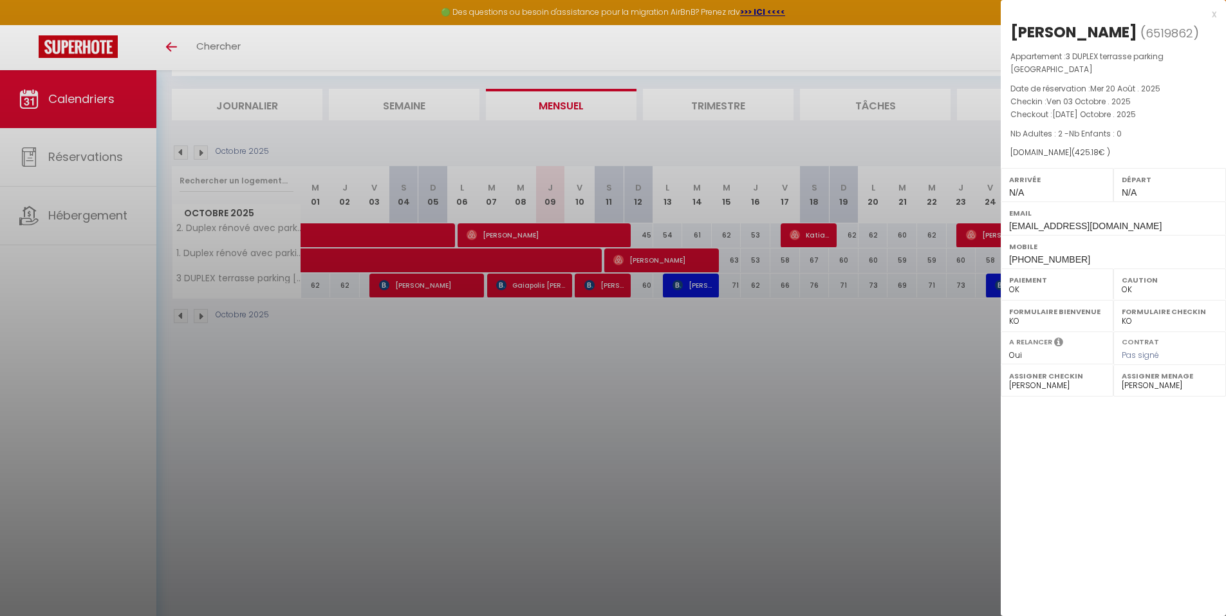
click at [429, 291] on div at bounding box center [613, 308] width 1226 height 616
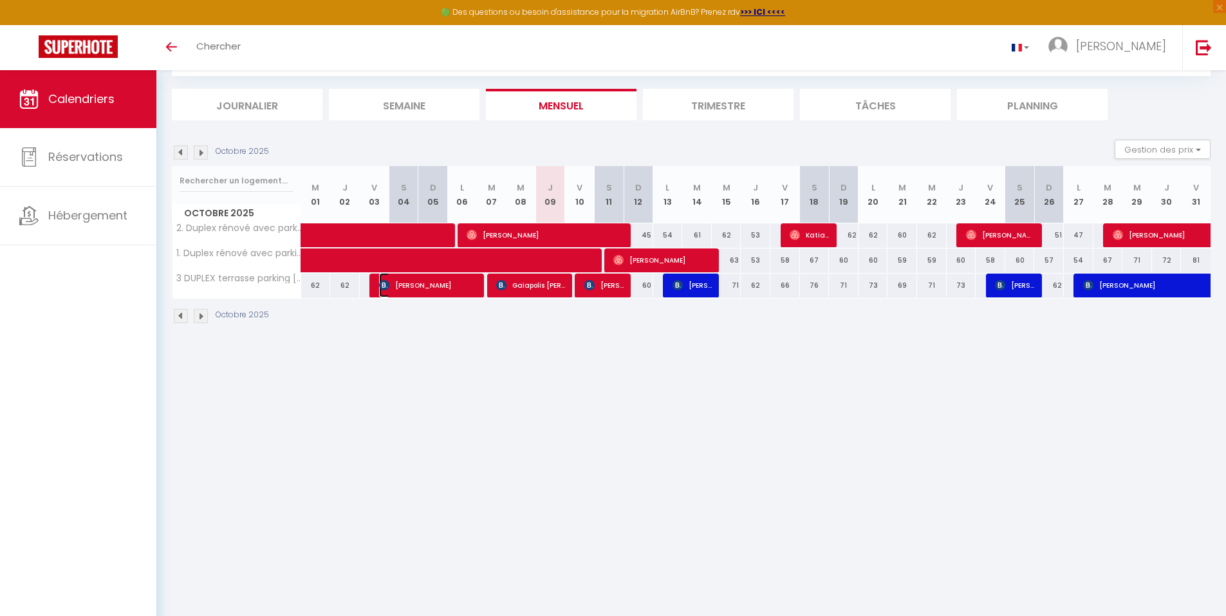
click at [429, 291] on span "[PERSON_NAME]" at bounding box center [428, 285] width 98 height 24
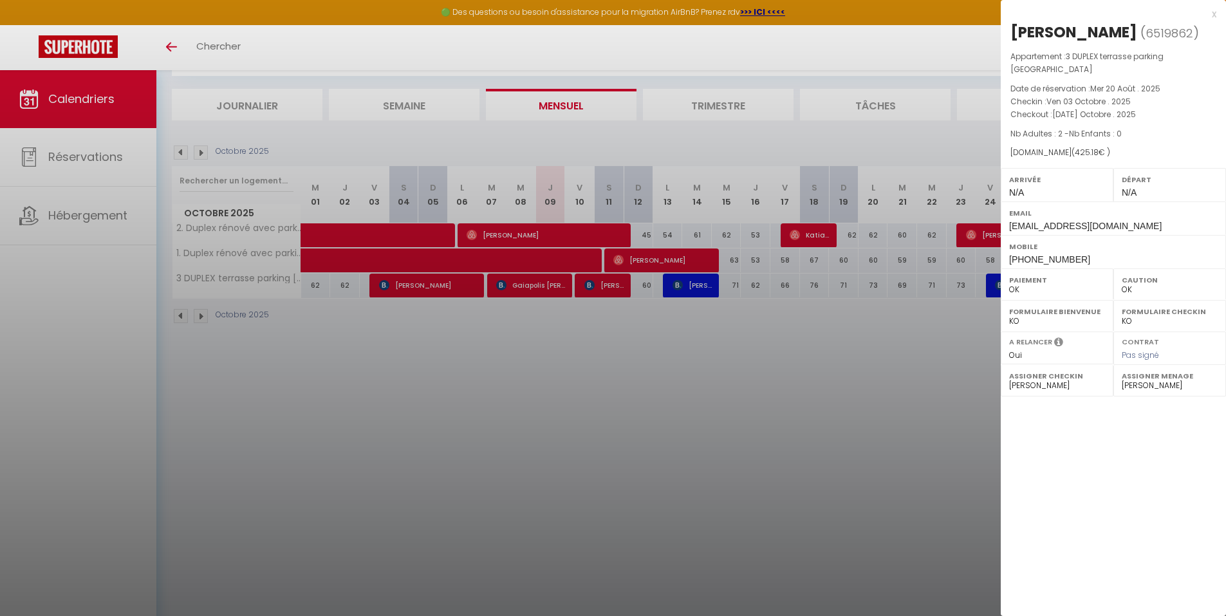
click at [556, 283] on div at bounding box center [613, 308] width 1226 height 616
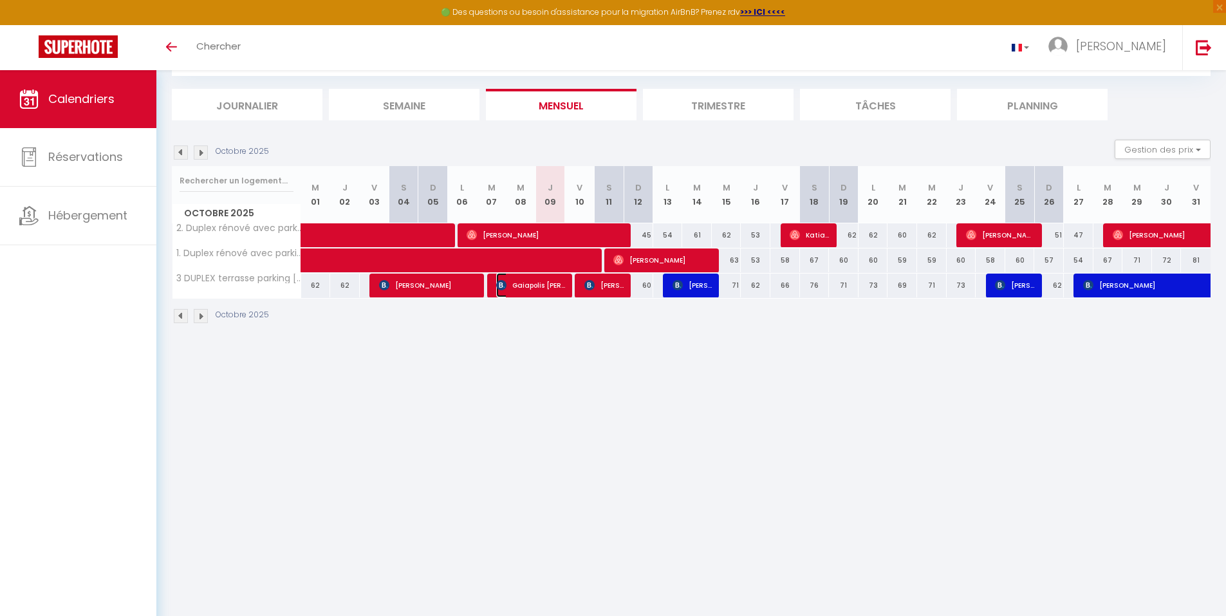
click at [556, 283] on span "Gaiapolis [PERSON_NAME]" at bounding box center [530, 285] width 69 height 24
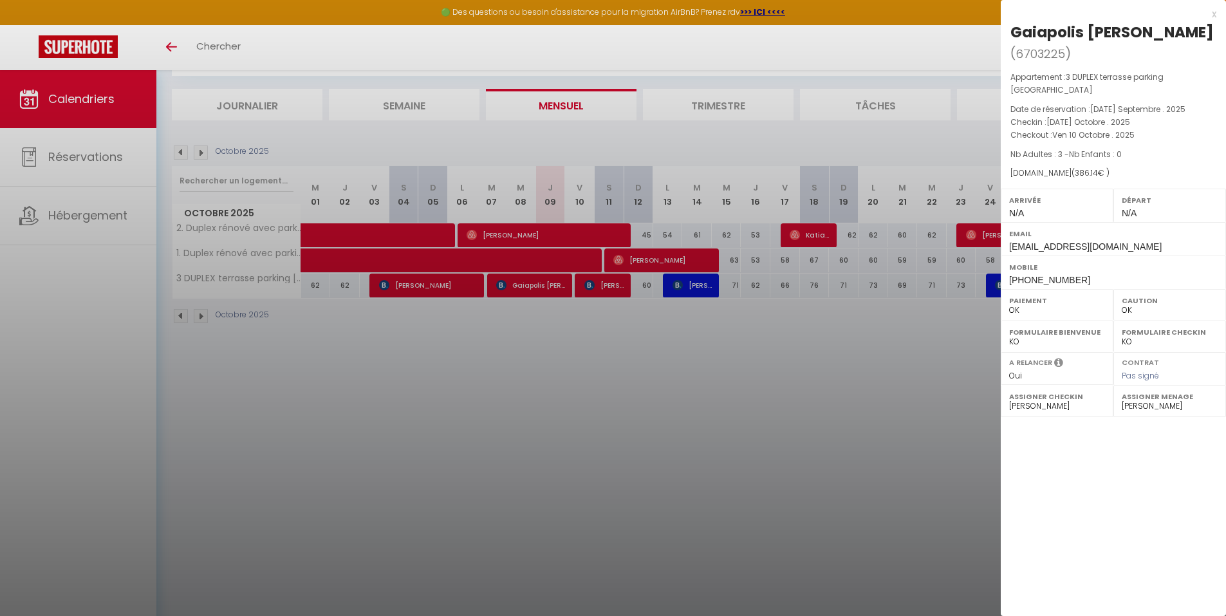
click at [620, 281] on div at bounding box center [613, 308] width 1226 height 616
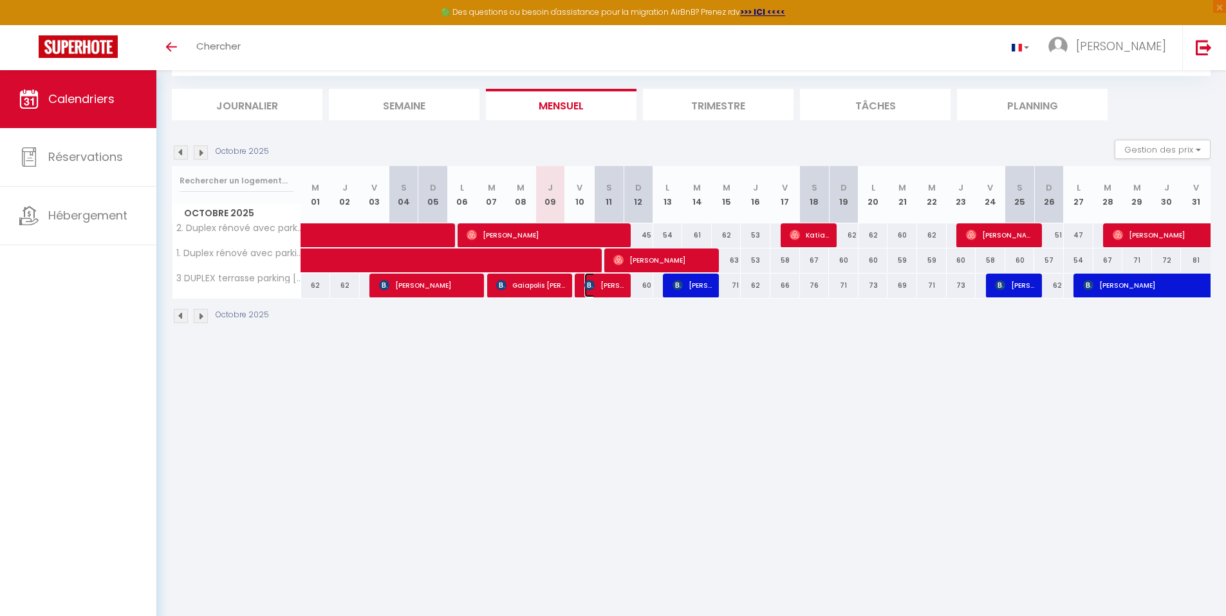
click at [620, 280] on span "[PERSON_NAME]" at bounding box center [603, 285] width 39 height 24
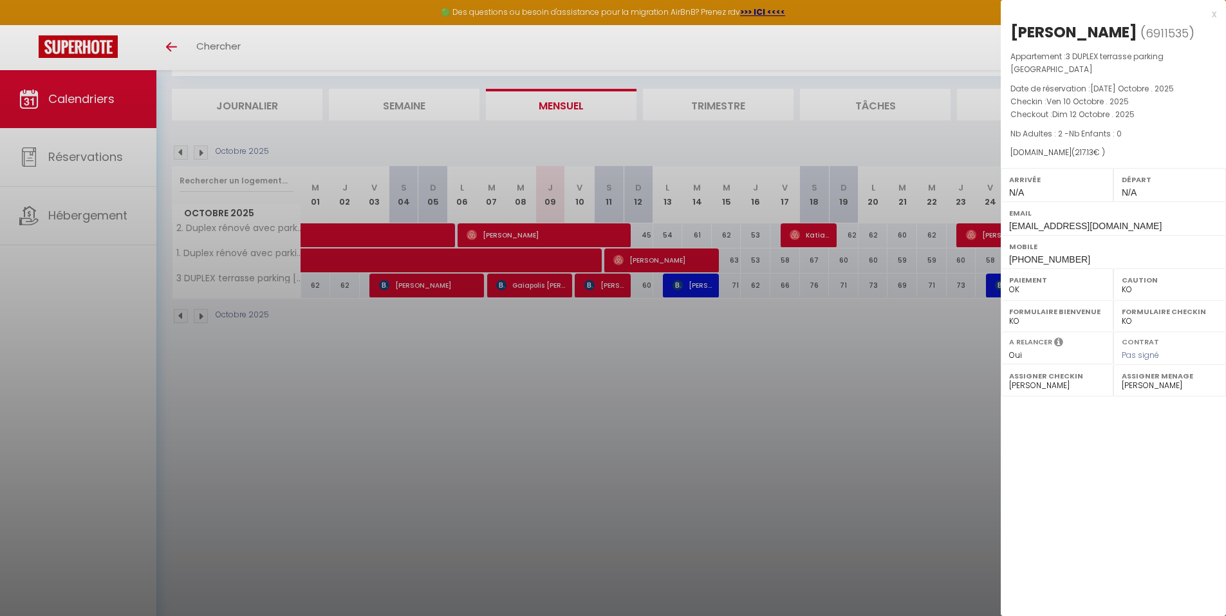
click at [440, 282] on div at bounding box center [613, 308] width 1226 height 616
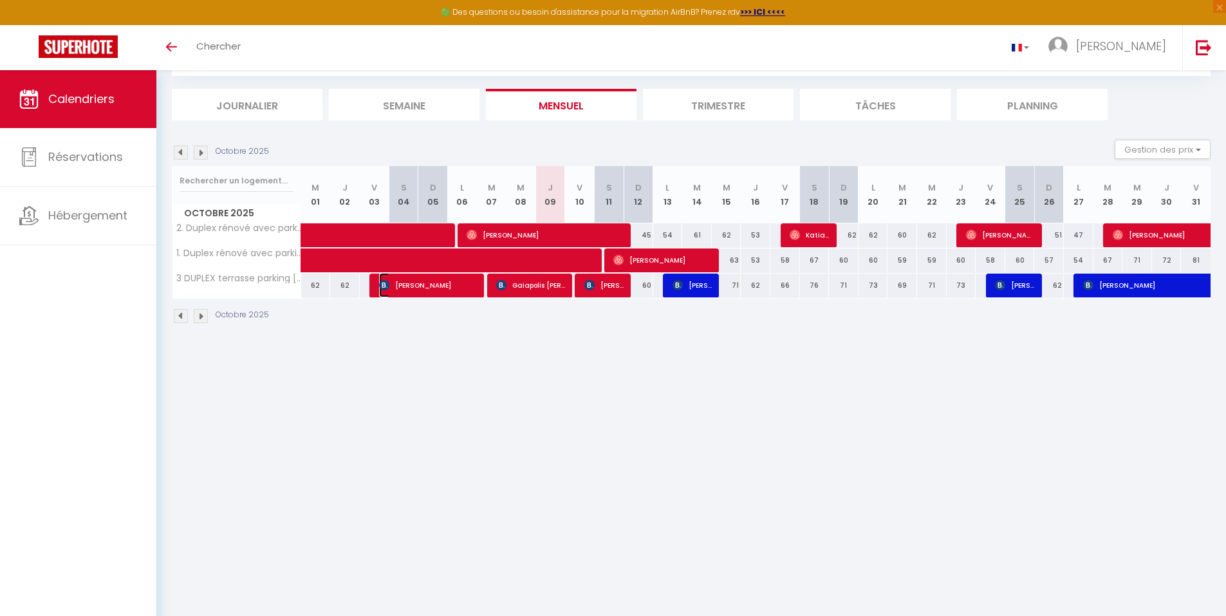
click at [440, 282] on span "[PERSON_NAME]" at bounding box center [428, 285] width 98 height 24
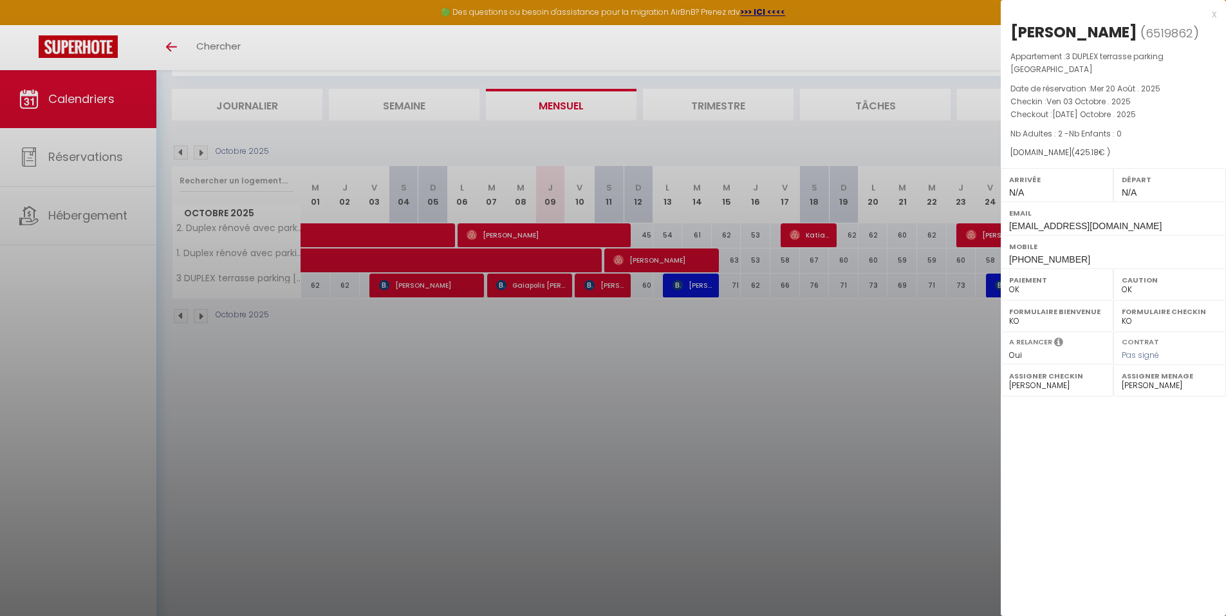
click at [684, 277] on div at bounding box center [613, 308] width 1226 height 616
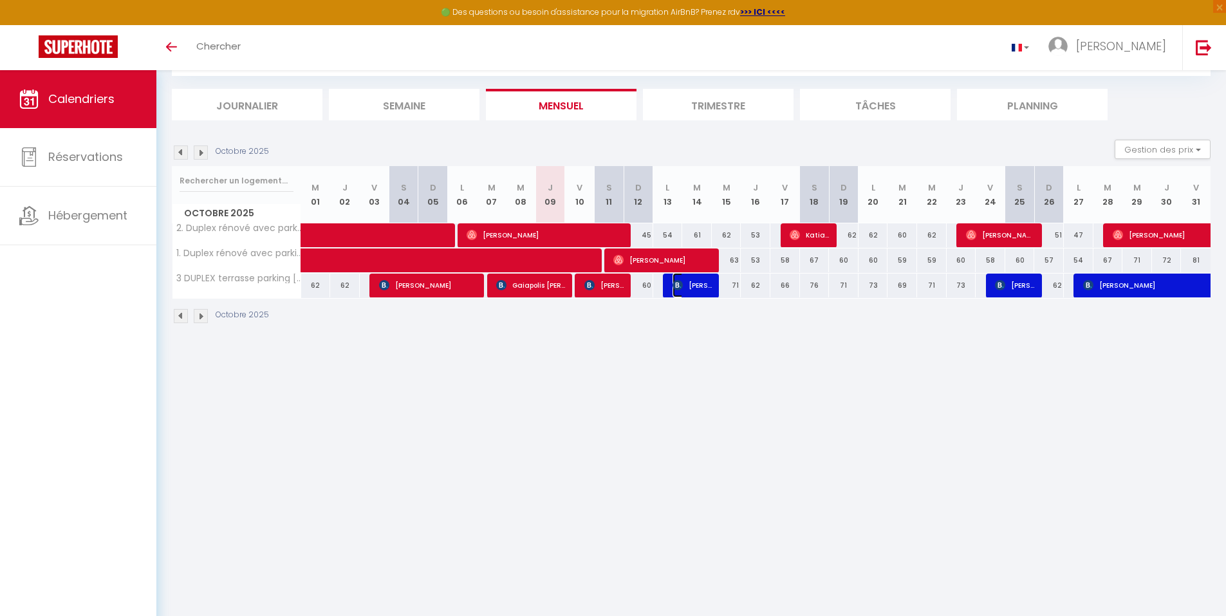
click at [684, 277] on span "[PERSON_NAME]" at bounding box center [692, 285] width 39 height 24
select select "KO"
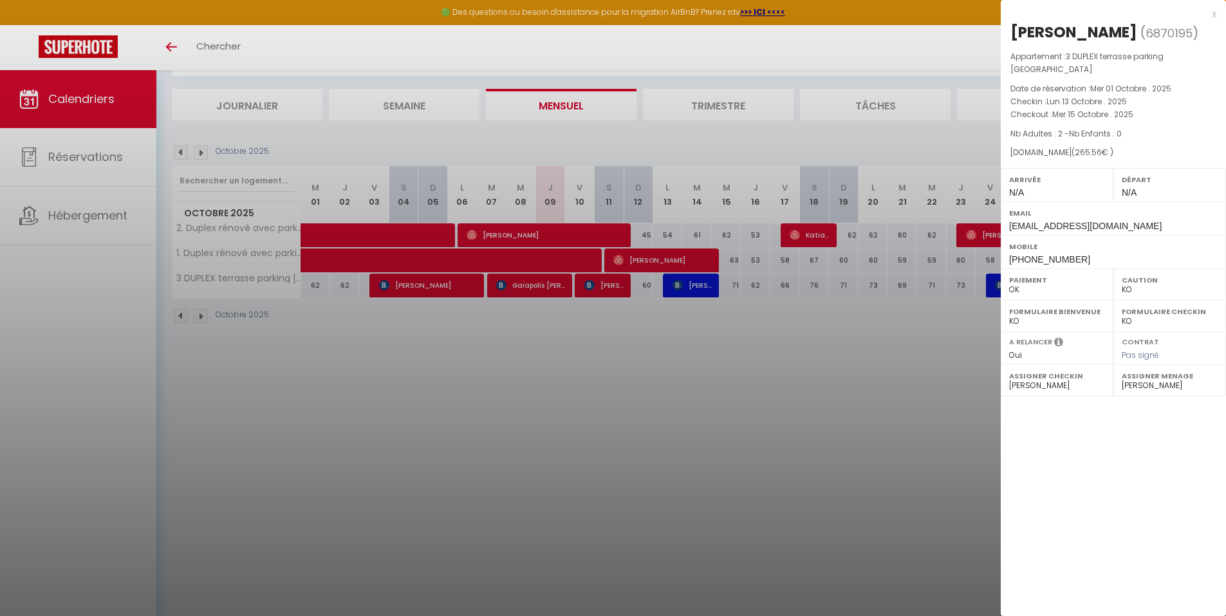
click at [1000, 286] on div at bounding box center [613, 308] width 1226 height 616
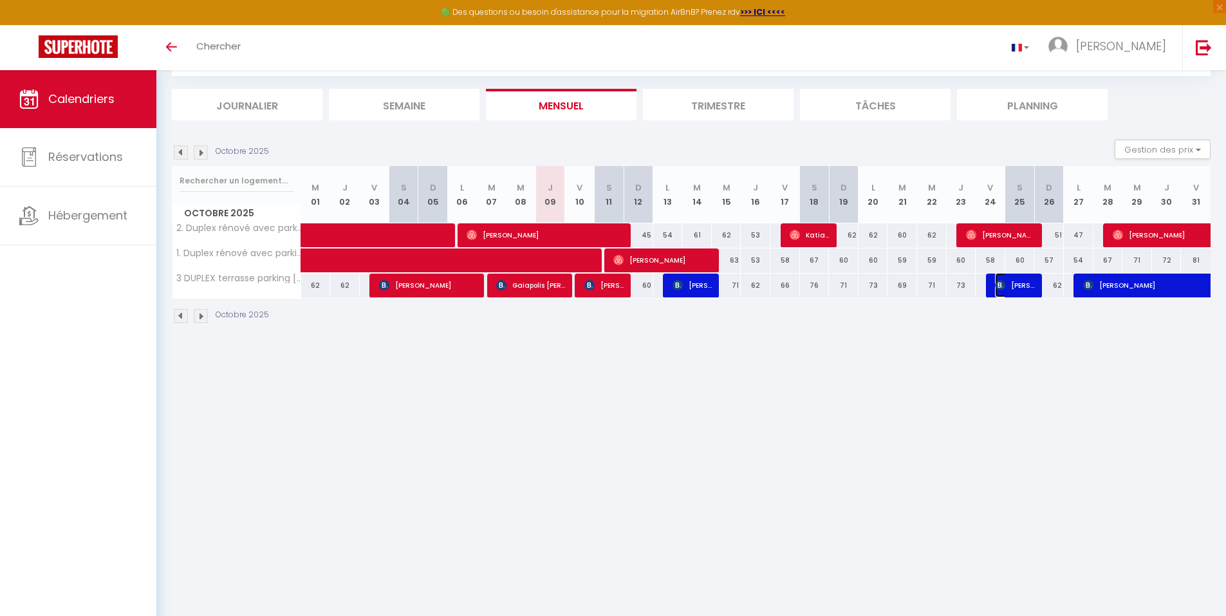
click at [1000, 286] on img at bounding box center [1000, 285] width 10 height 10
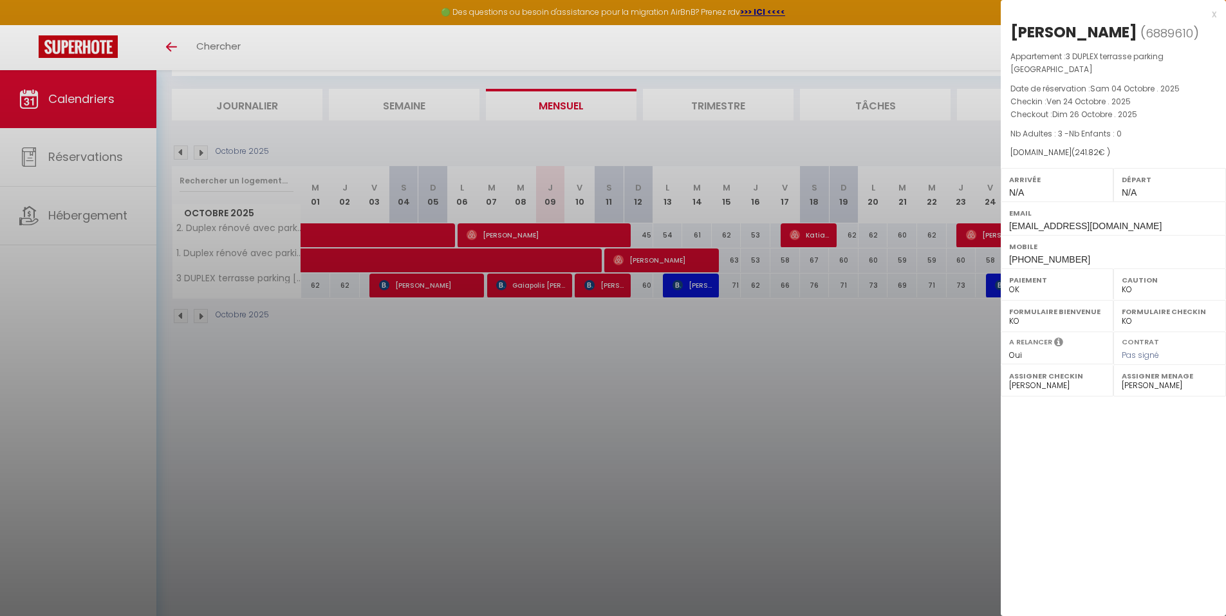
click at [995, 283] on div at bounding box center [613, 308] width 1226 height 616
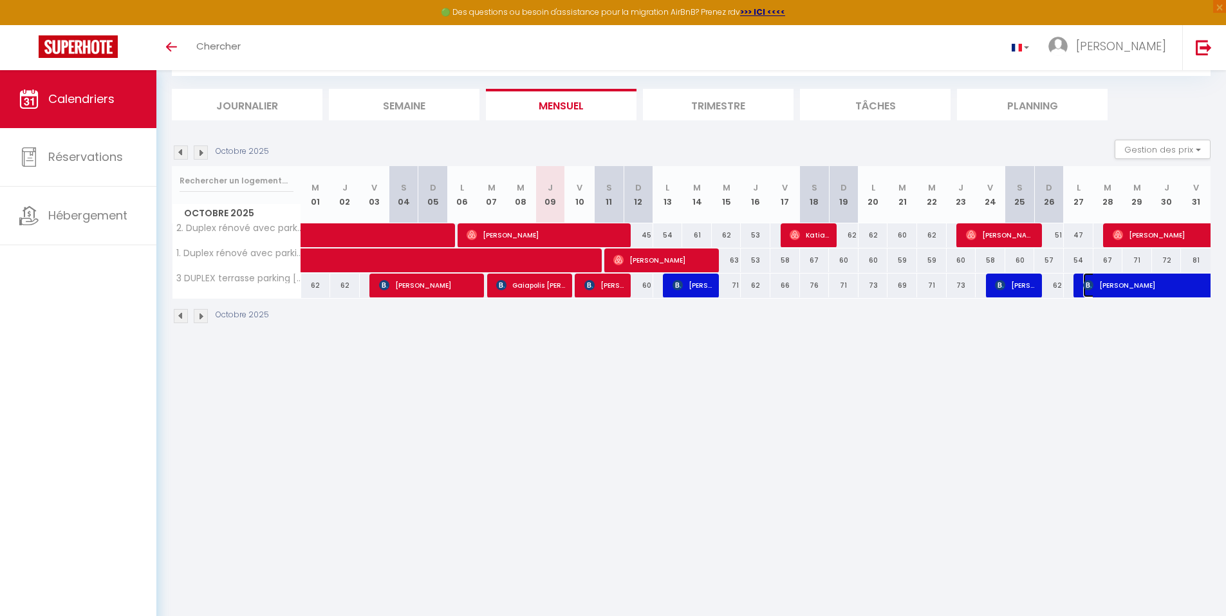
click at [1111, 282] on span "[PERSON_NAME]" at bounding box center [1186, 285] width 207 height 24
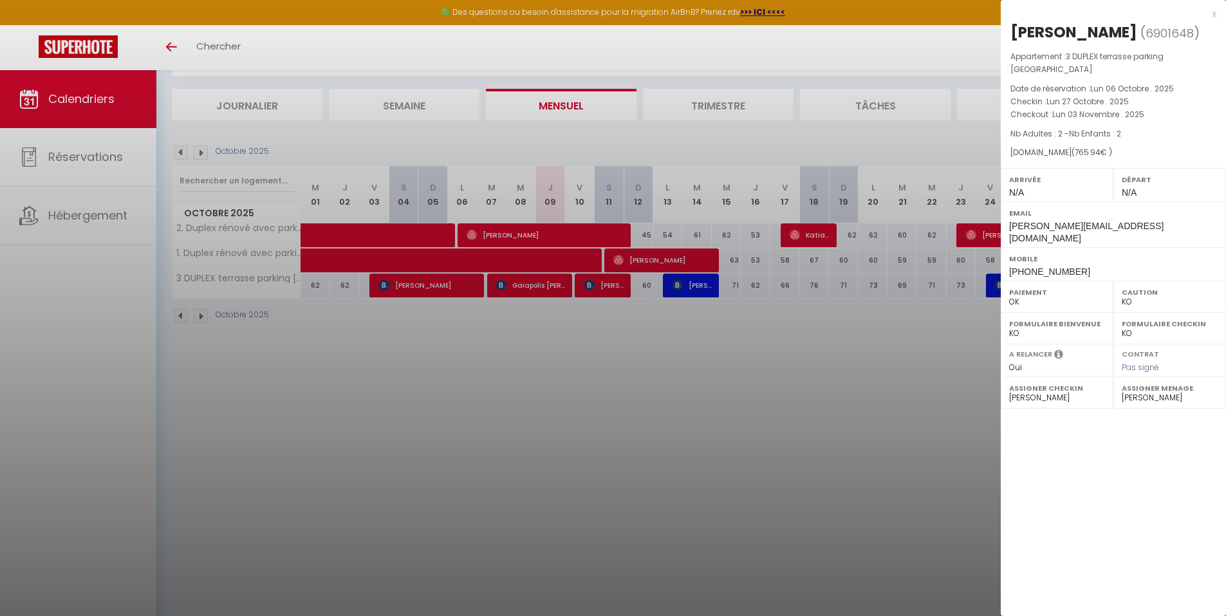
click at [239, 253] on div at bounding box center [613, 308] width 1226 height 616
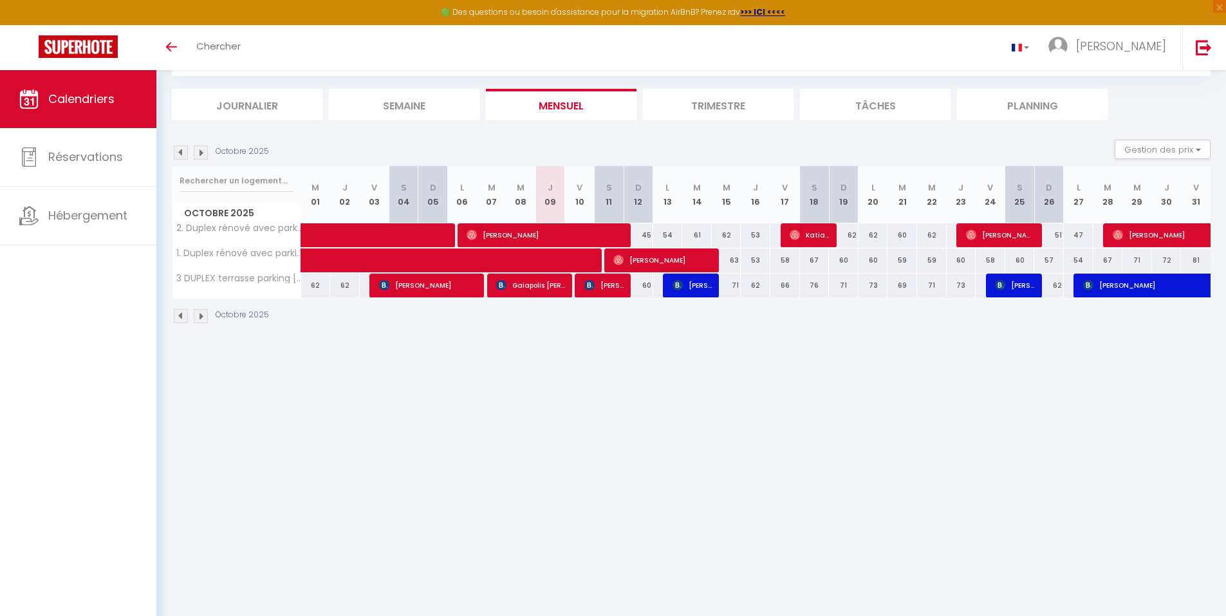
click at [185, 149] on img at bounding box center [181, 152] width 14 height 14
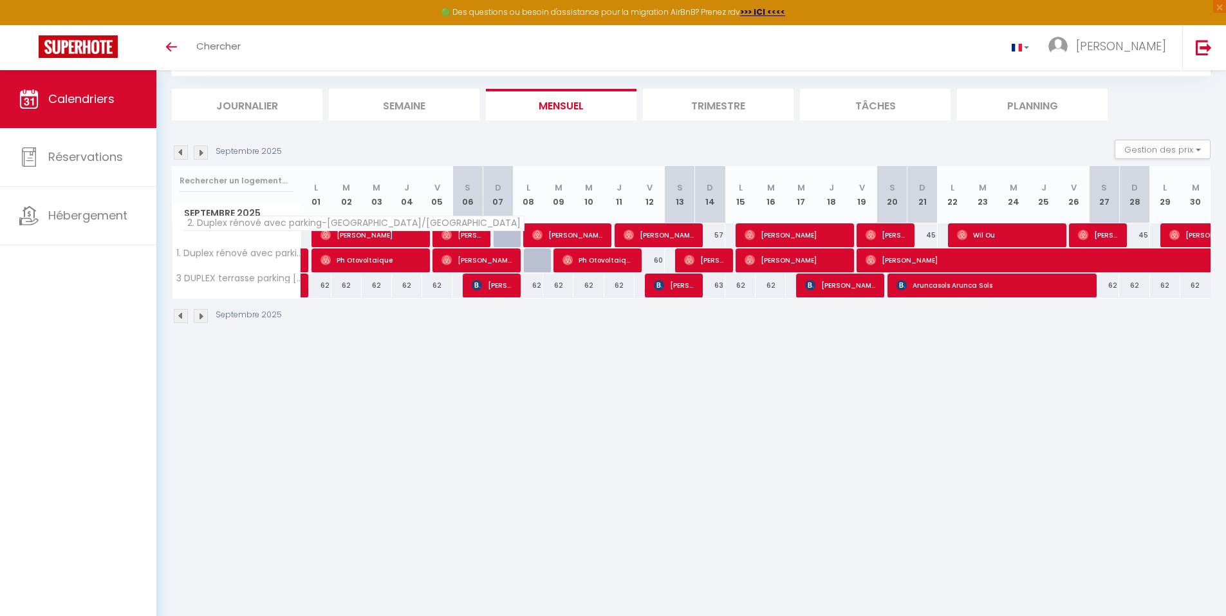
click at [248, 229] on span "2. Duplex rénové avec parking-[GEOGRAPHIC_DATA]/[GEOGRAPHIC_DATA]" at bounding box center [353, 223] width 342 height 15
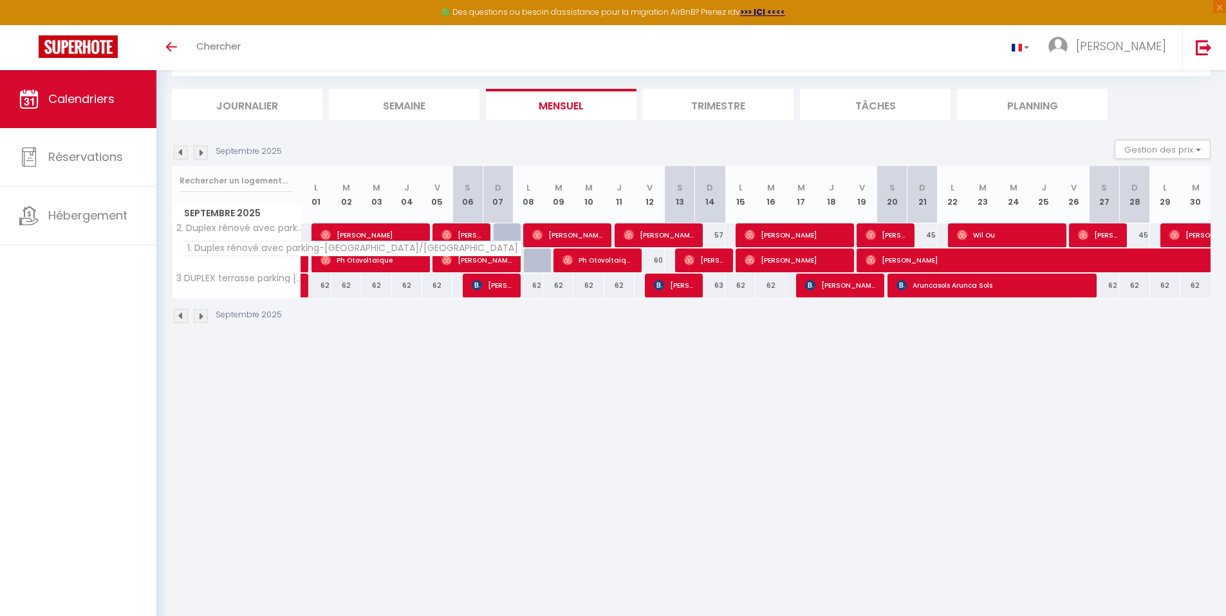
click at [242, 252] on span "1. Duplex rénové avec parking-[GEOGRAPHIC_DATA]/[GEOGRAPHIC_DATA]" at bounding box center [352, 248] width 340 height 15
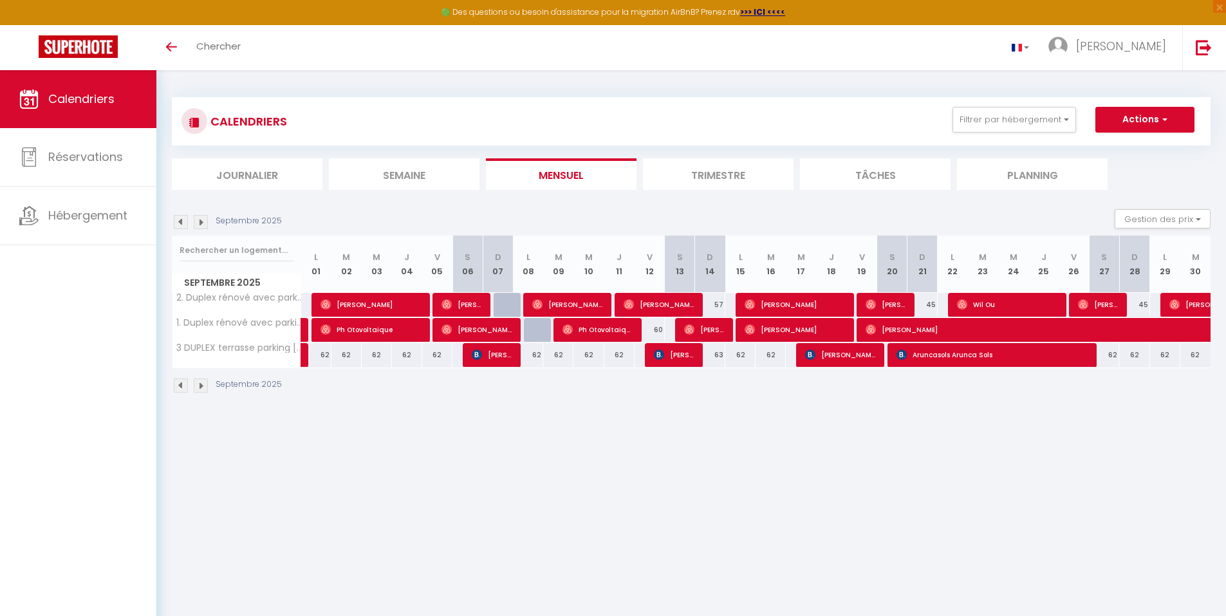
scroll to position [0, 0]
select select "OK"
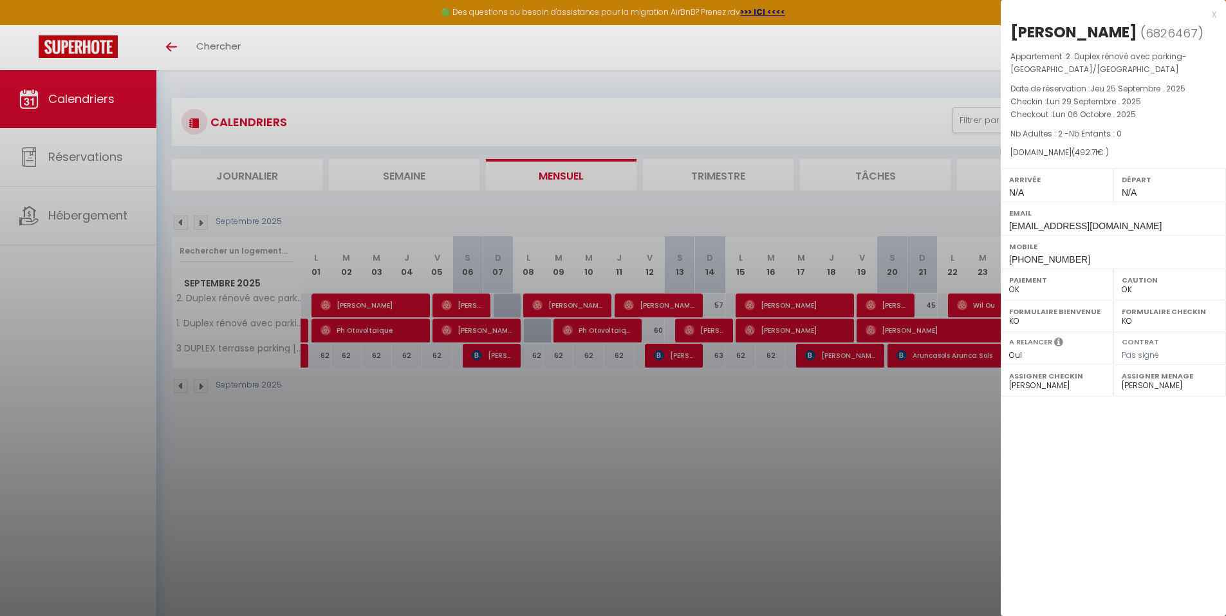
click at [979, 435] on div at bounding box center [613, 308] width 1226 height 616
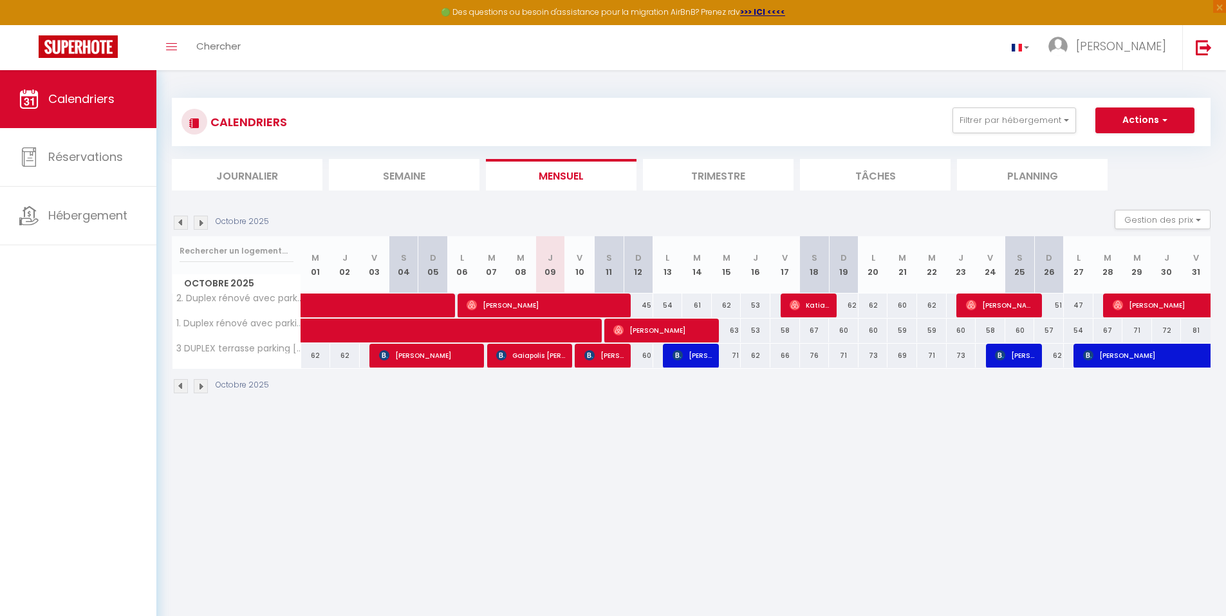
click at [182, 221] on img at bounding box center [181, 223] width 14 height 14
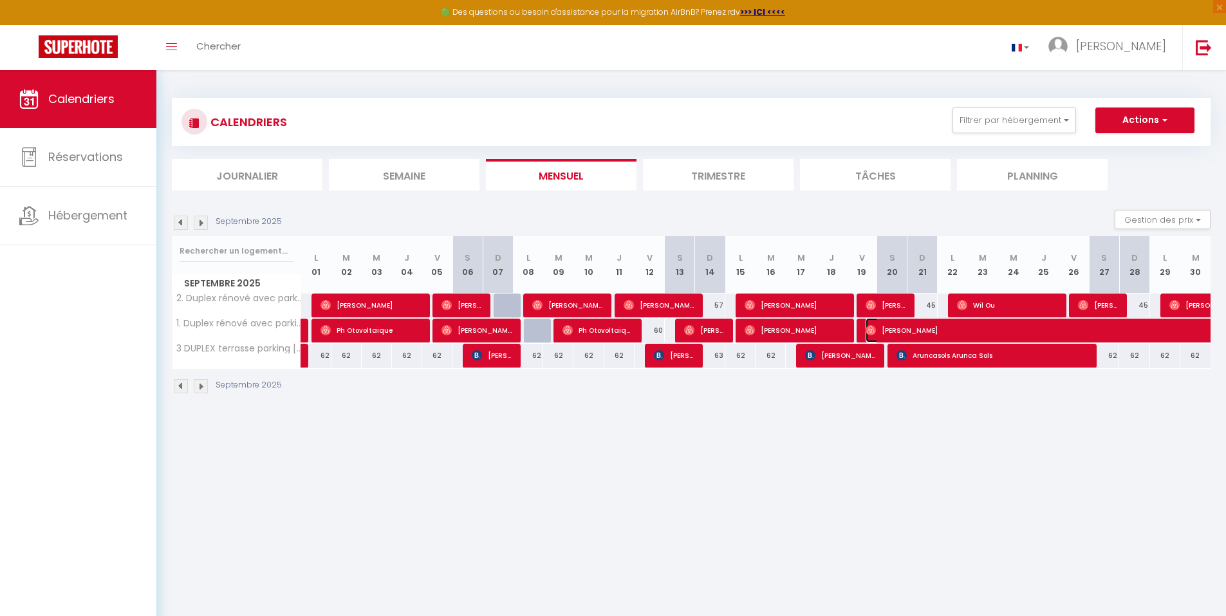
click at [1015, 335] on span "[PERSON_NAME]" at bounding box center [1191, 330] width 651 height 24
select select "OK"
select select "0"
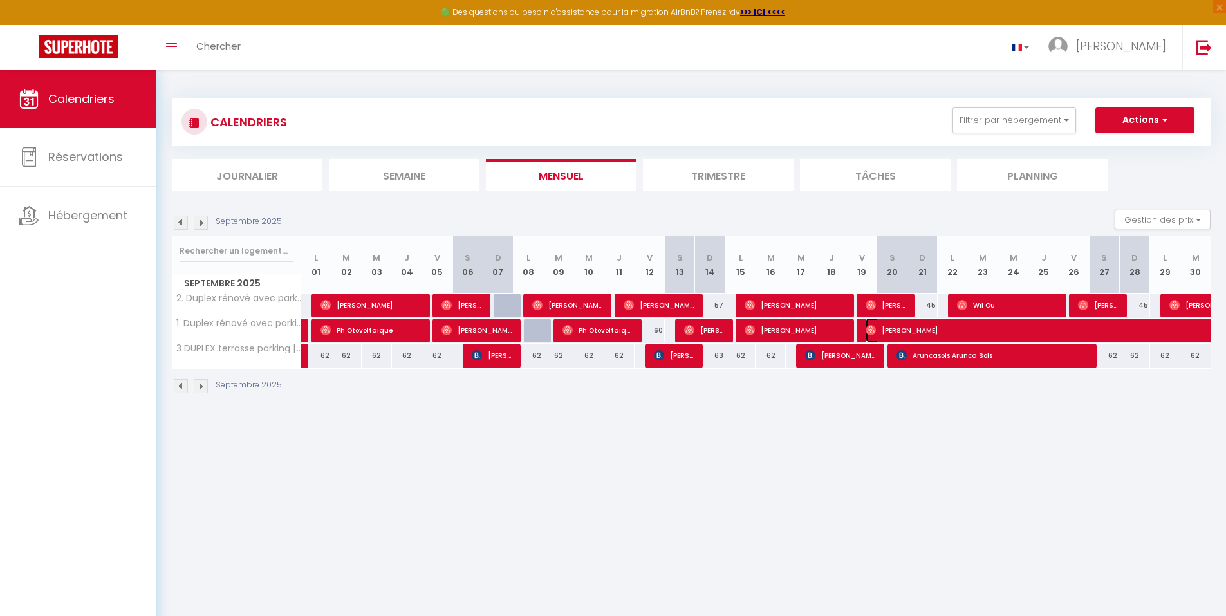
select select "1"
select select
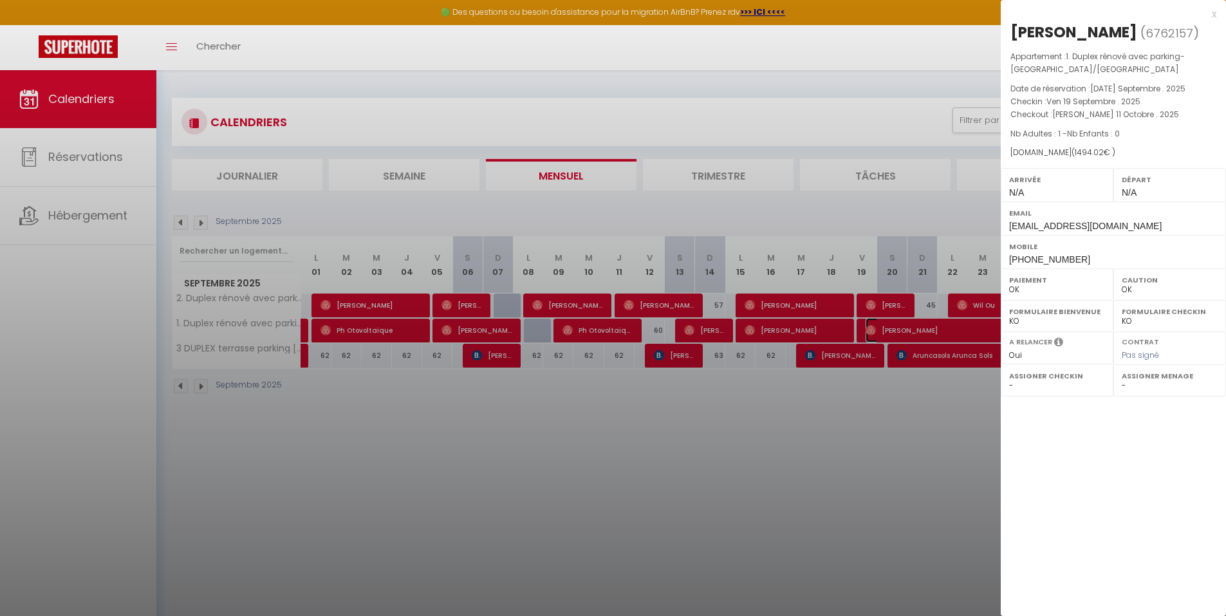
select select "34071"
click at [303, 360] on div at bounding box center [613, 308] width 1226 height 616
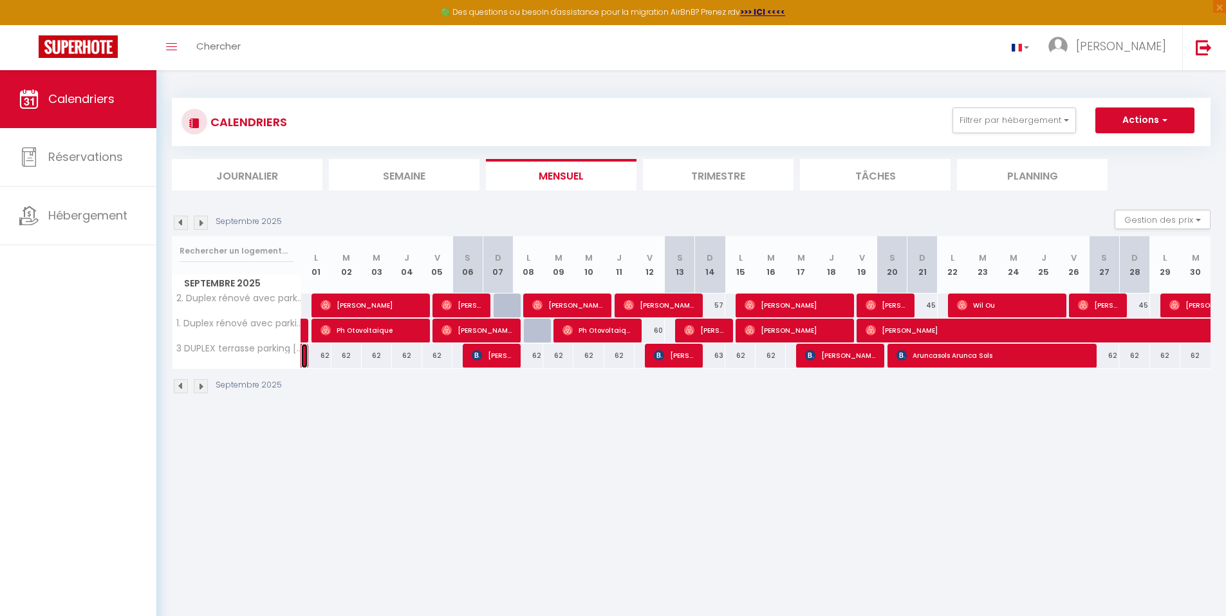
click at [303, 360] on link at bounding box center [304, 356] width 6 height 24
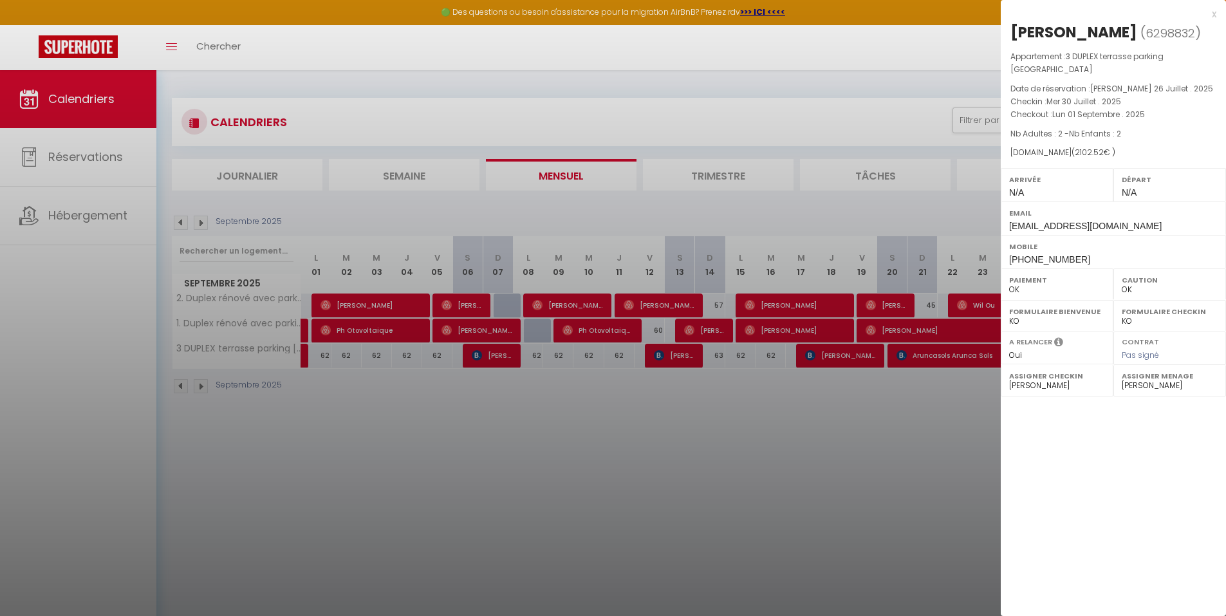
click at [483, 357] on div at bounding box center [613, 308] width 1226 height 616
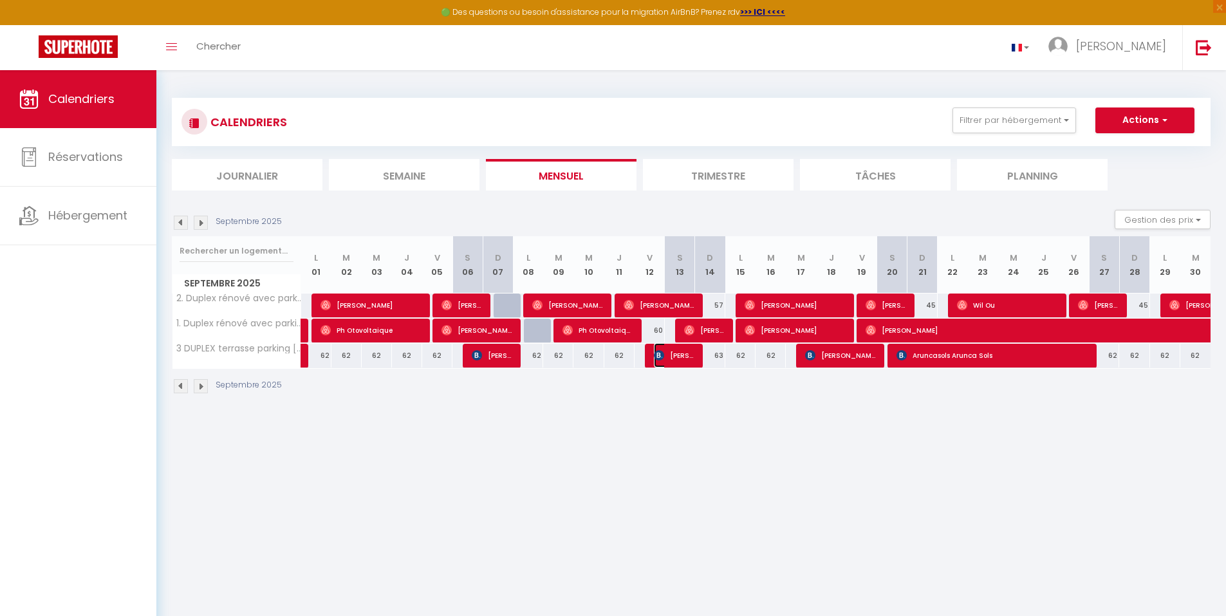
click at [668, 350] on span "[PERSON_NAME]" at bounding box center [674, 355] width 41 height 24
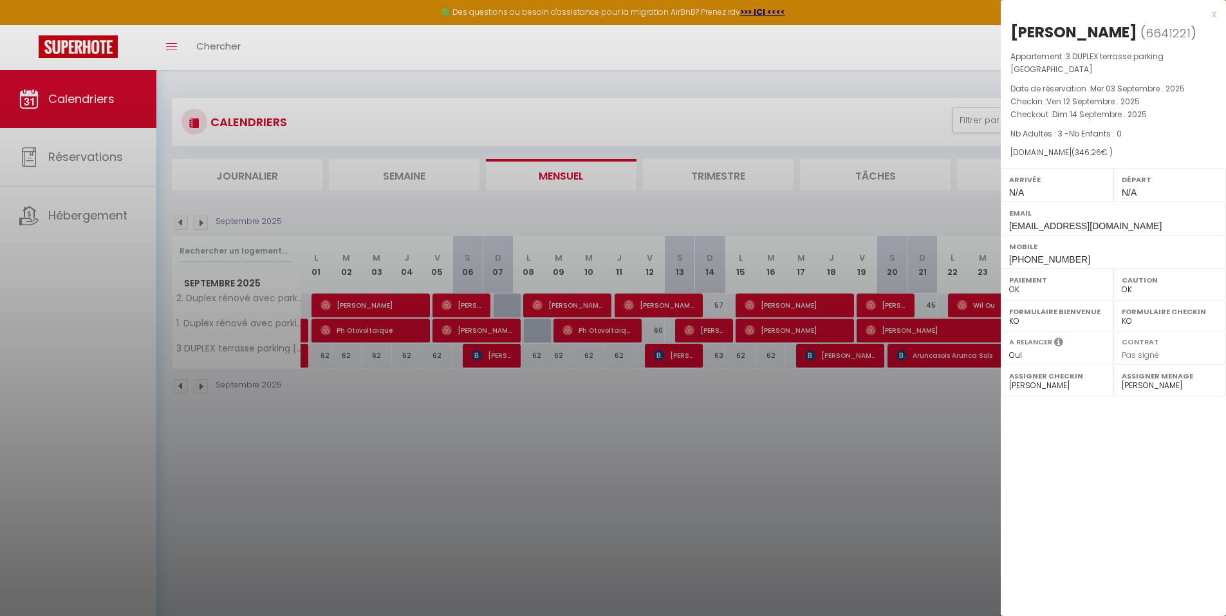
click at [846, 350] on div at bounding box center [613, 308] width 1226 height 616
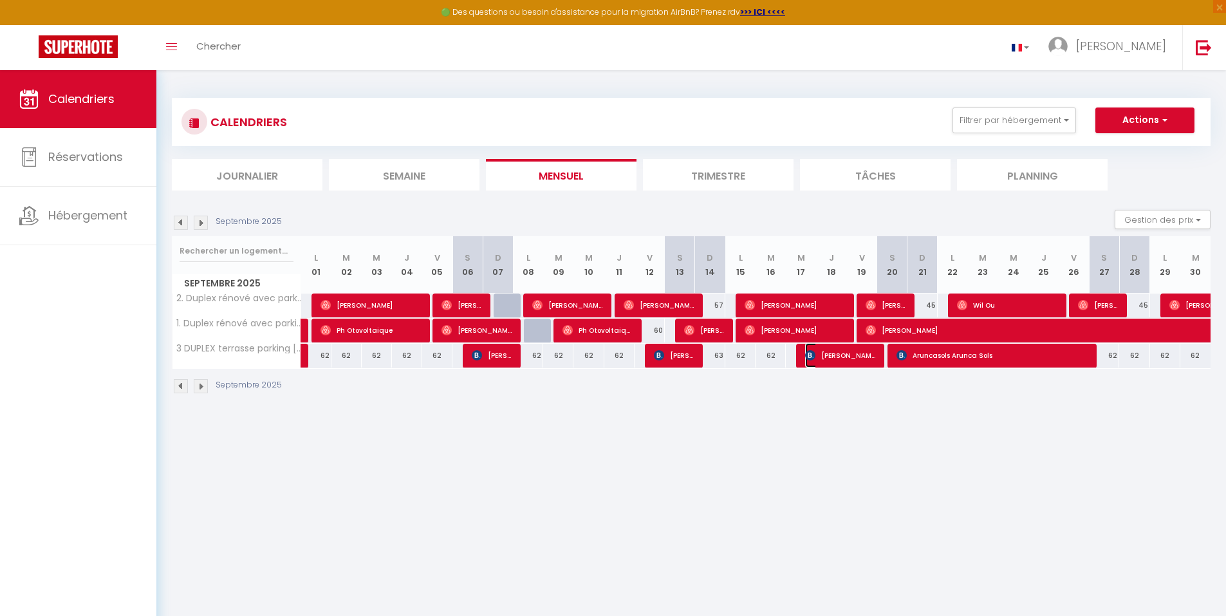
click at [846, 350] on span "[PERSON_NAME]" at bounding box center [840, 355] width 71 height 24
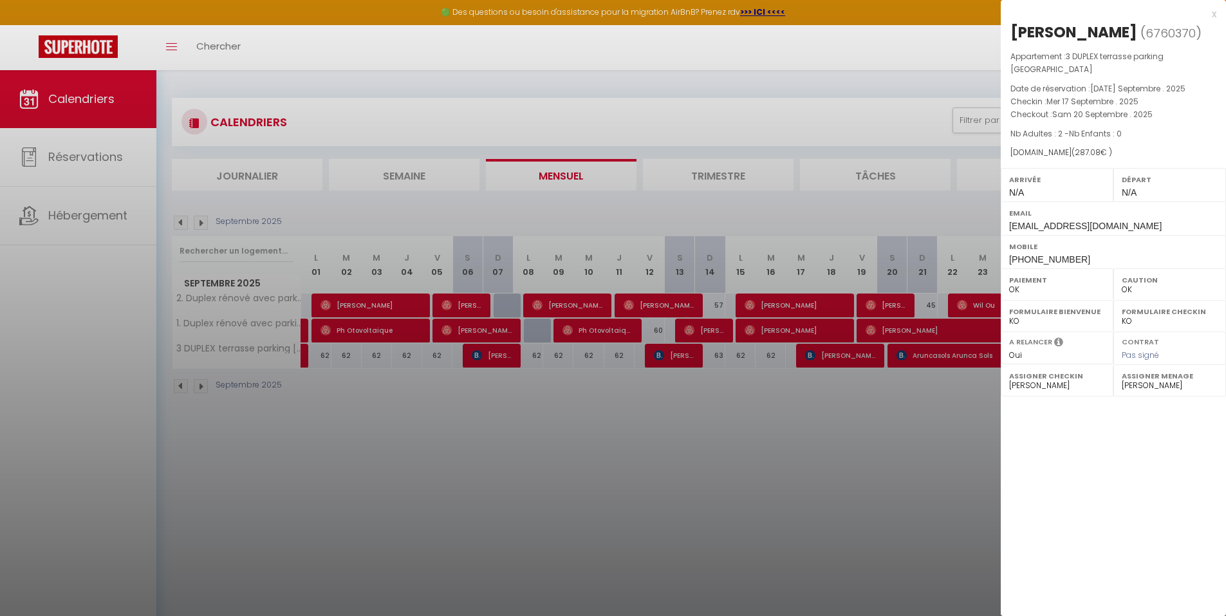
click at [949, 350] on div at bounding box center [613, 308] width 1226 height 616
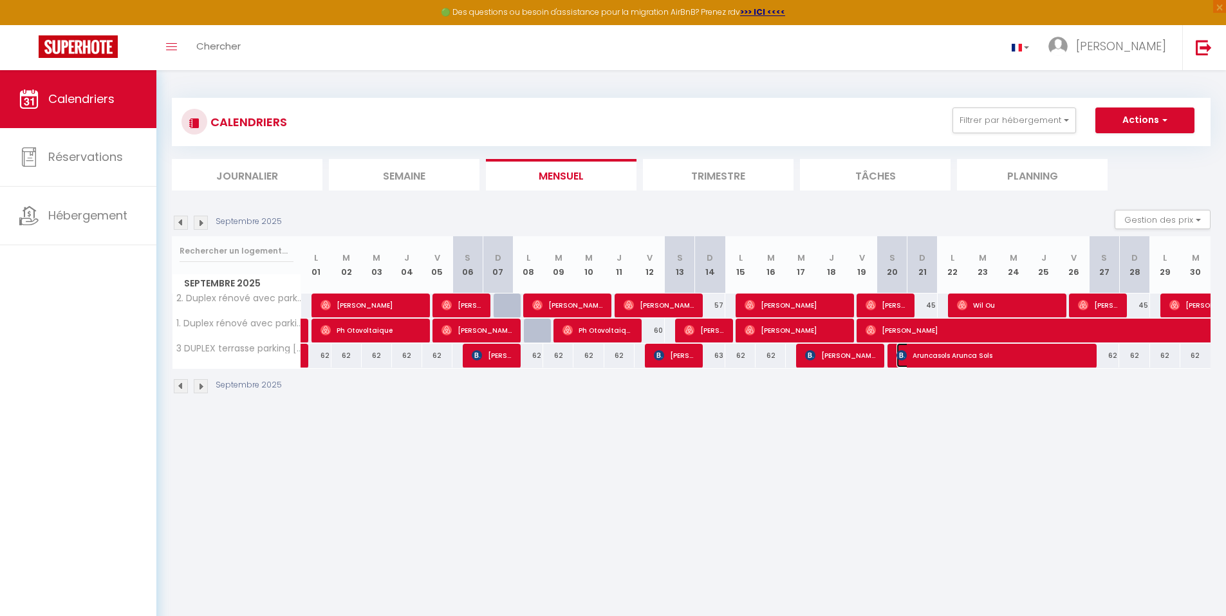
click at [949, 350] on span "Aruncasols Arunca Sols" at bounding box center [993, 355] width 192 height 24
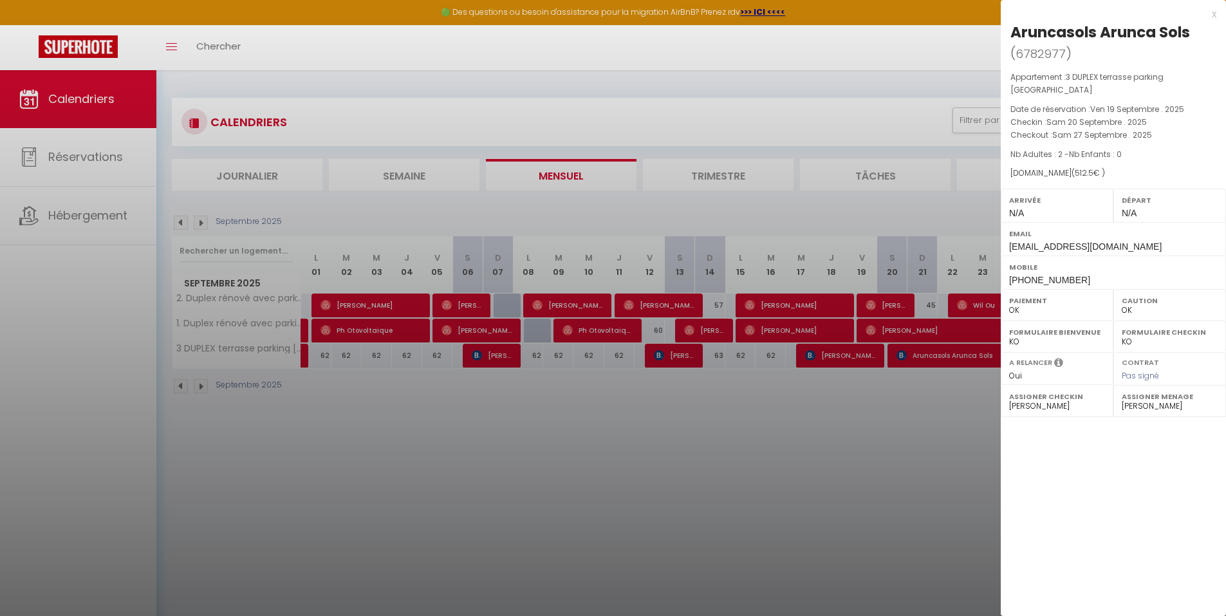
click at [203, 386] on div at bounding box center [613, 308] width 1226 height 616
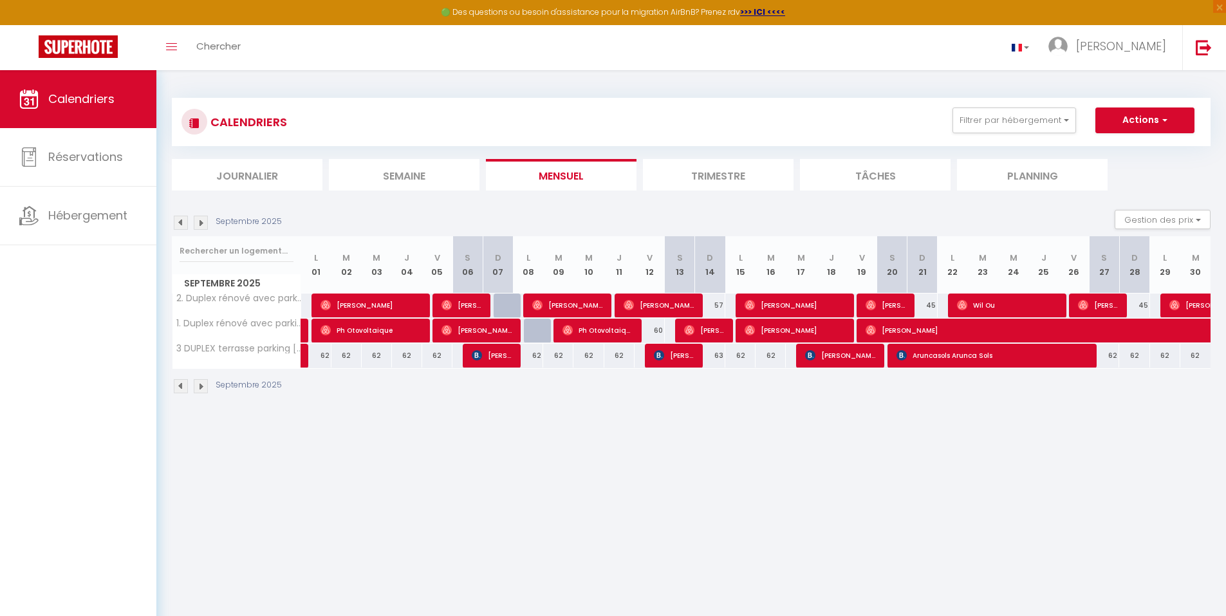
click at [203, 386] on img at bounding box center [201, 386] width 14 height 14
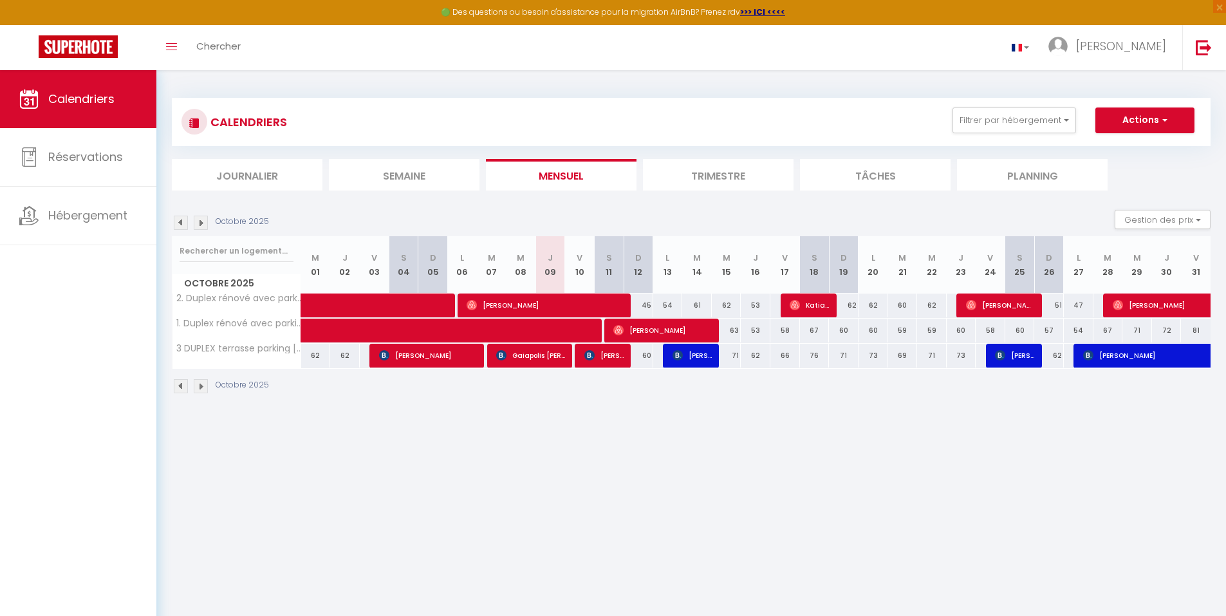
click at [183, 387] on img at bounding box center [181, 386] width 14 height 14
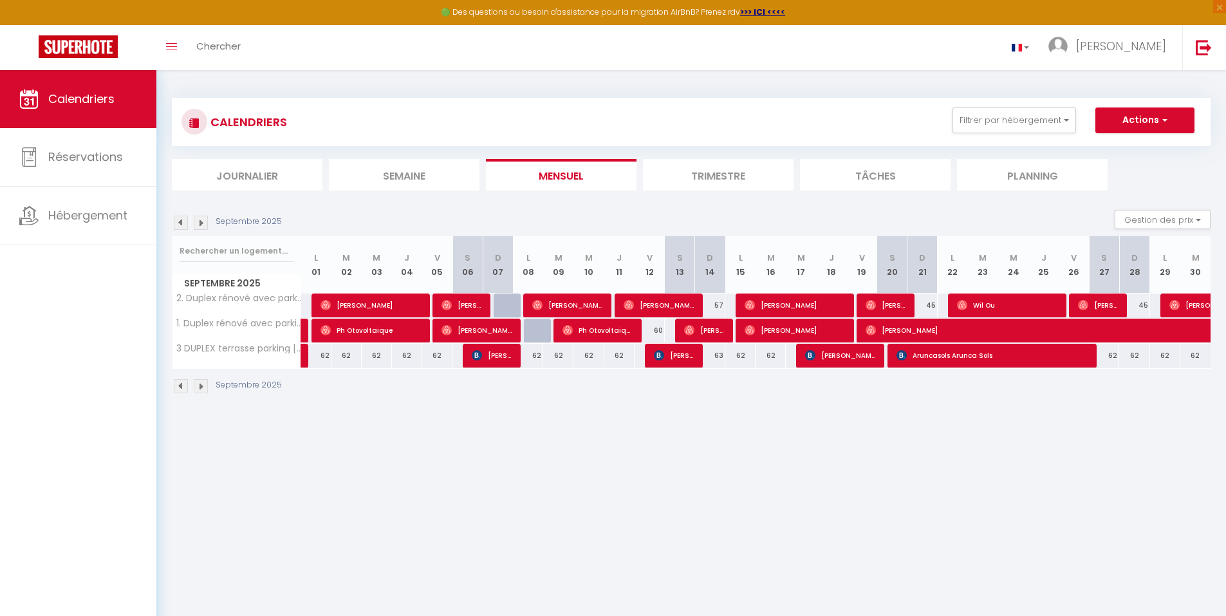
click at [183, 387] on img at bounding box center [181, 386] width 14 height 14
select select "0"
select select "34071"
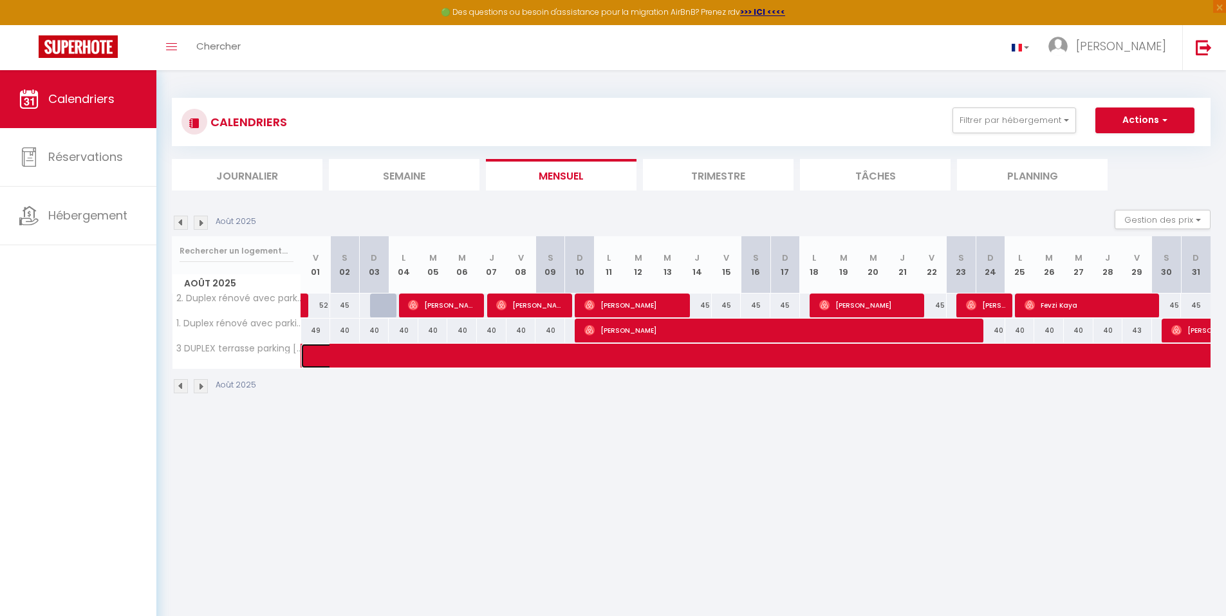
click at [431, 351] on span at bounding box center [780, 356] width 918 height 24
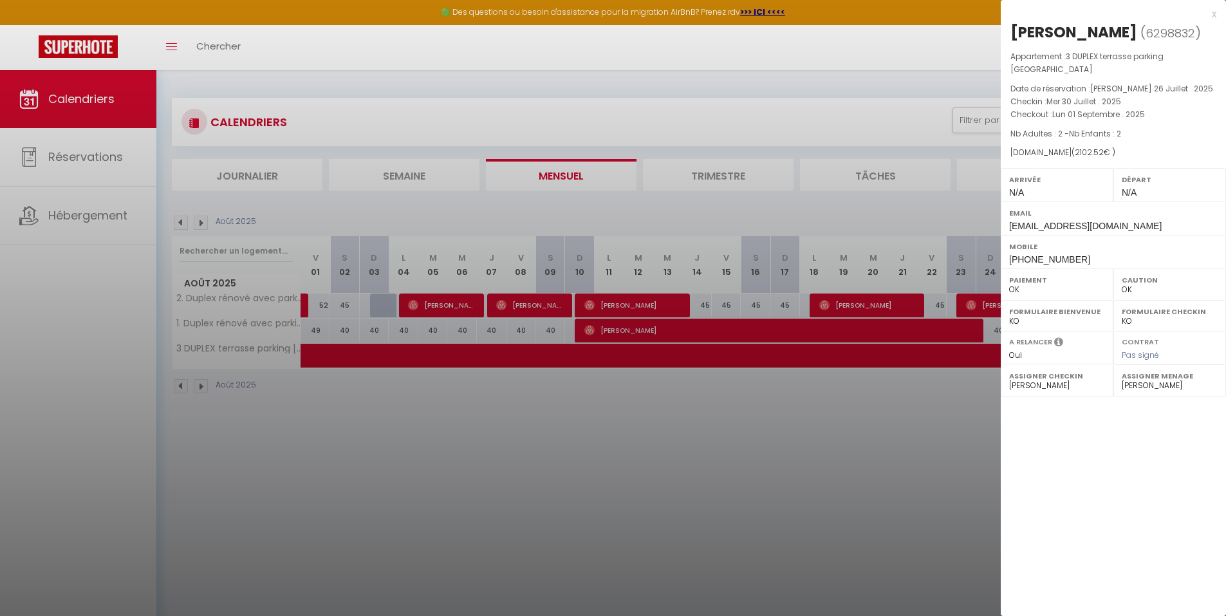
click at [431, 359] on div at bounding box center [613, 308] width 1226 height 616
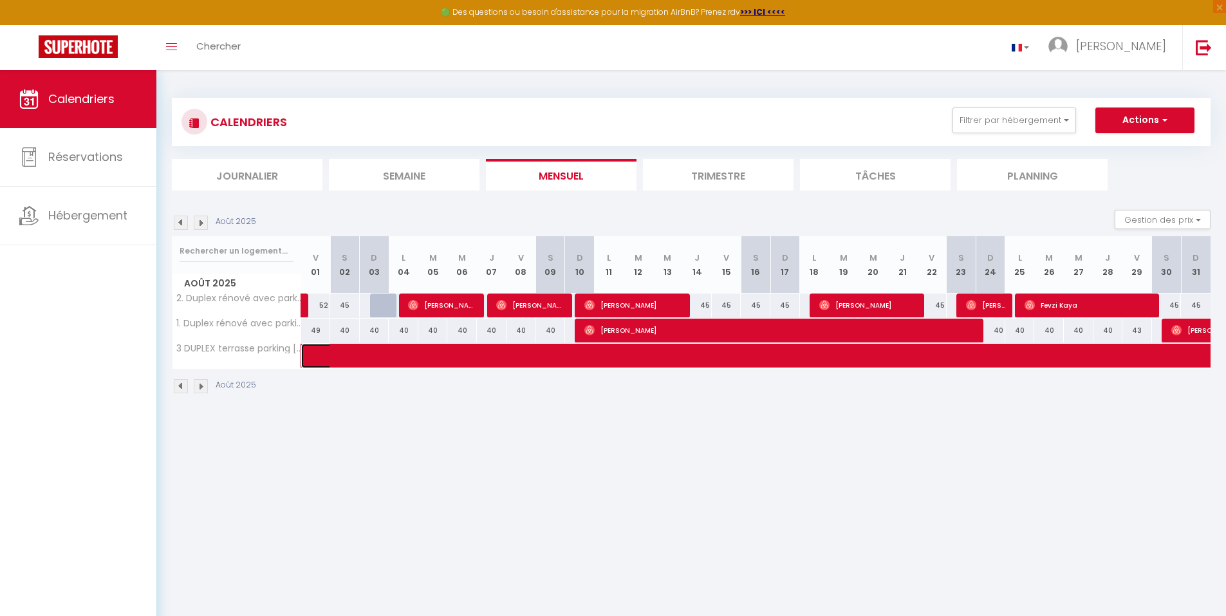
click at [431, 359] on span at bounding box center [780, 356] width 918 height 24
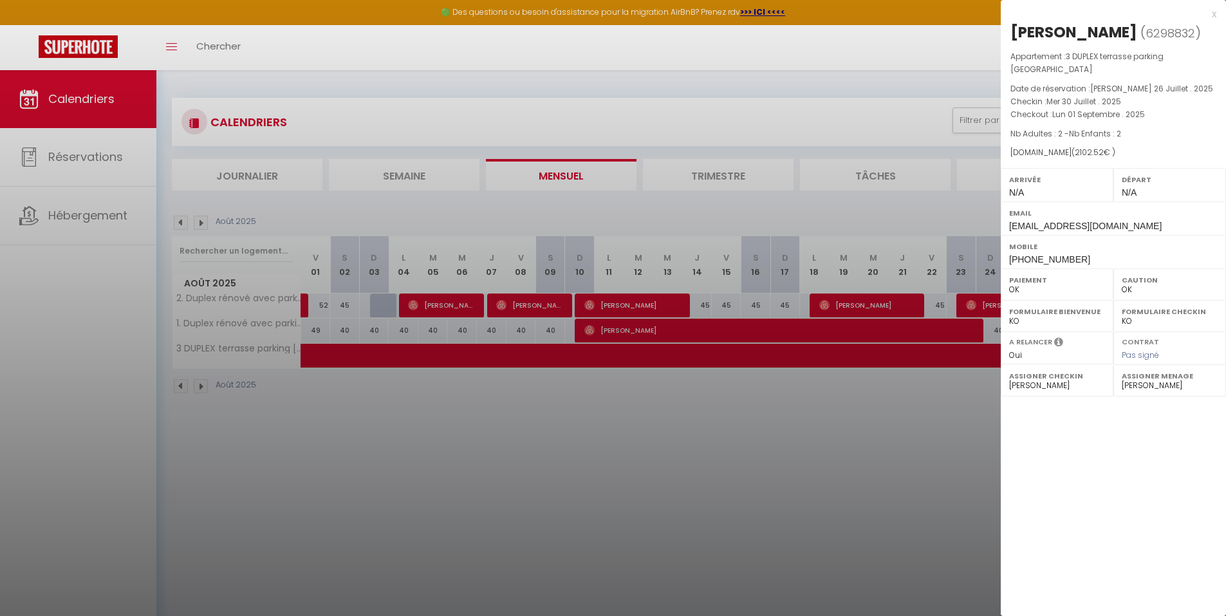
click at [201, 382] on div at bounding box center [613, 308] width 1226 height 616
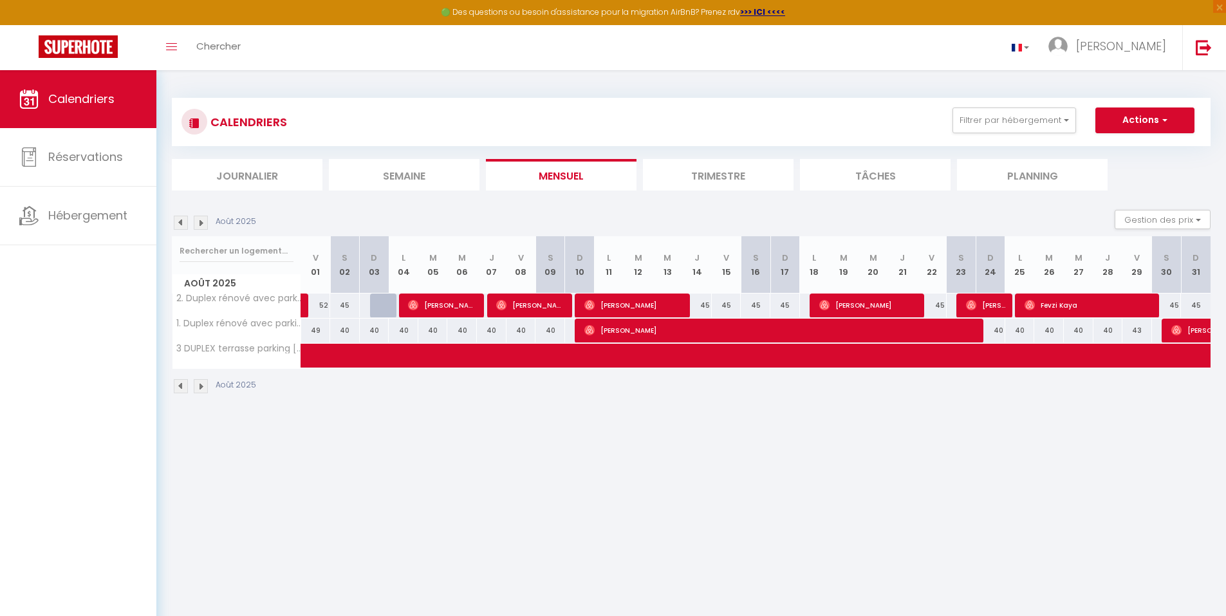
click at [201, 382] on img at bounding box center [201, 386] width 14 height 14
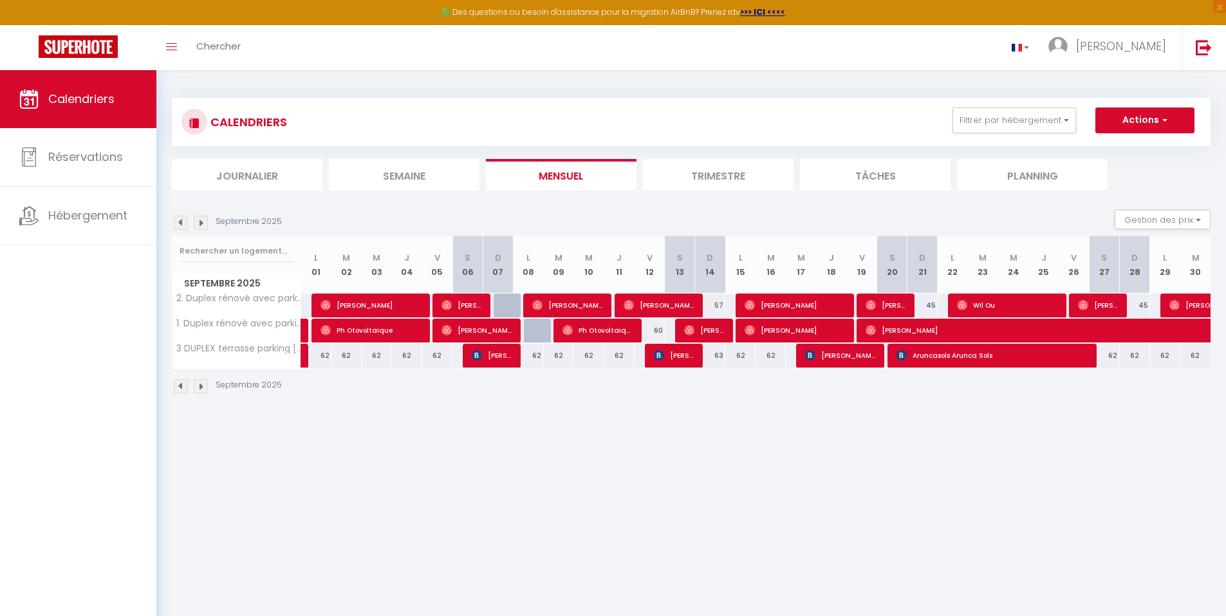
click at [1139, 351] on div "62" at bounding box center [1134, 356] width 30 height 24
click at [500, 353] on span "[PERSON_NAME]" at bounding box center [492, 355] width 41 height 24
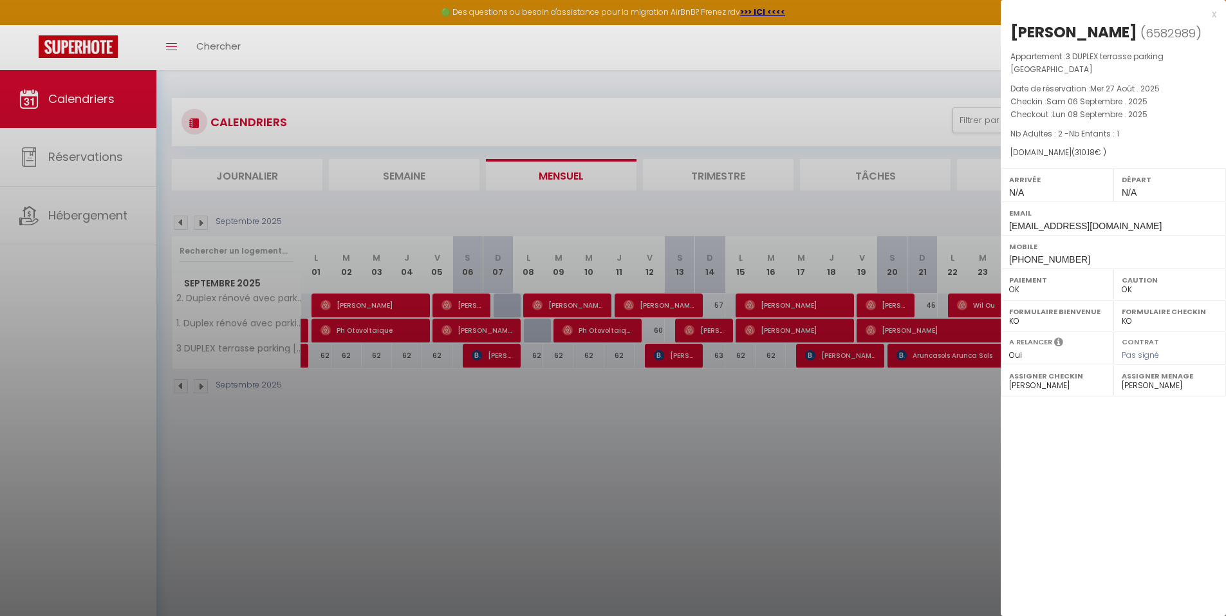
click at [664, 359] on div at bounding box center [613, 308] width 1226 height 616
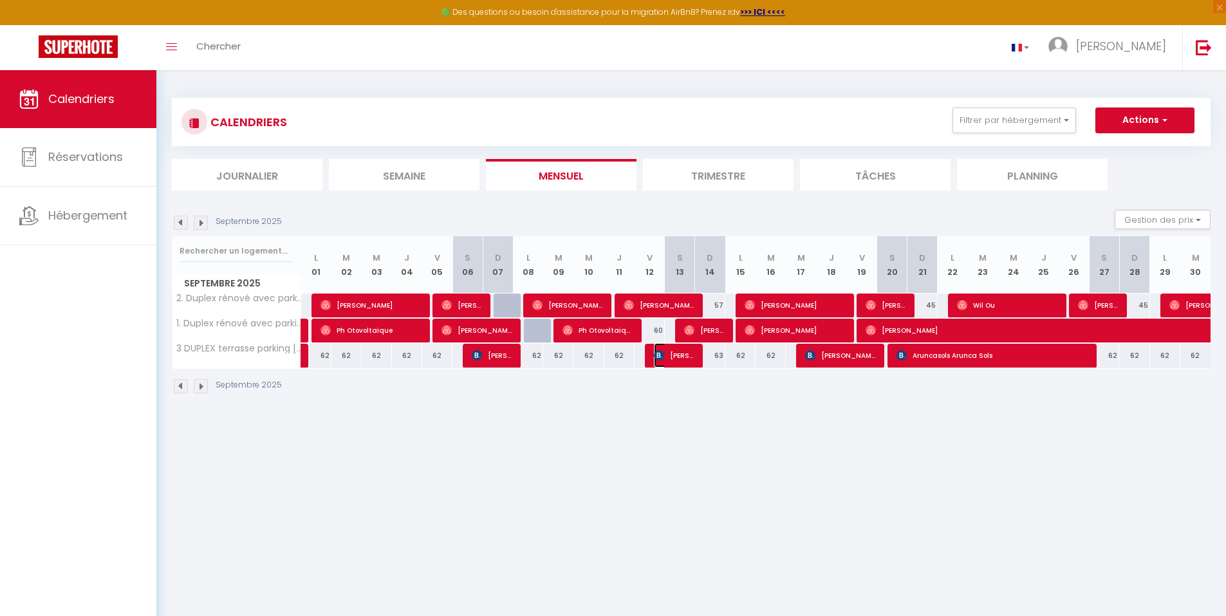
click at [664, 359] on span "[PERSON_NAME]" at bounding box center [674, 355] width 41 height 24
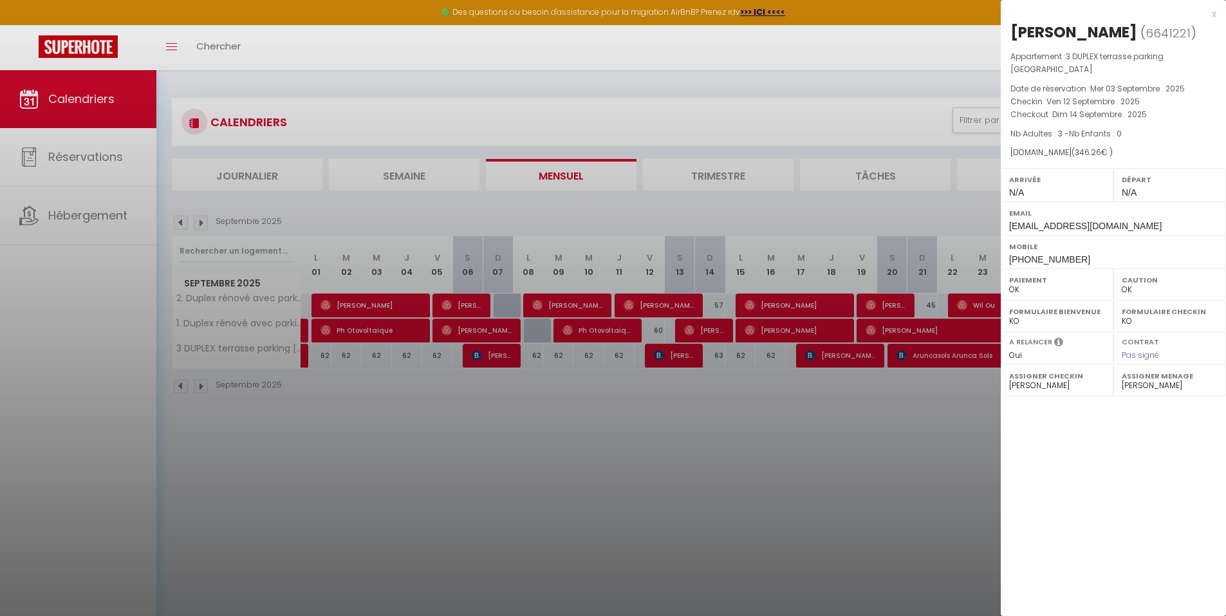
click at [834, 361] on div at bounding box center [613, 308] width 1226 height 616
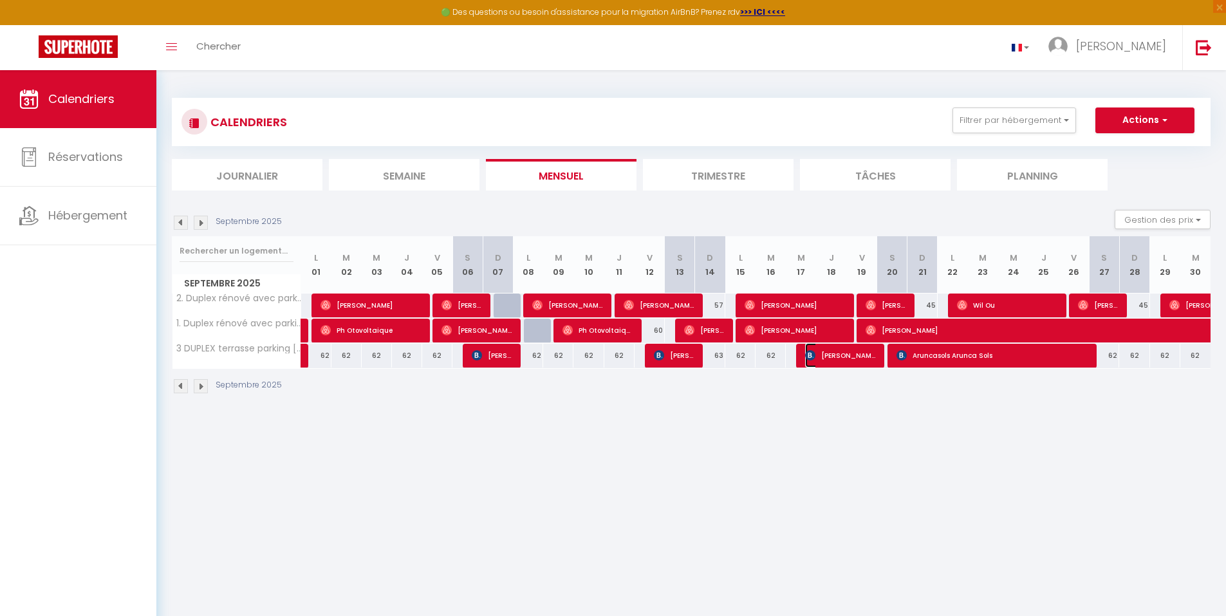
click at [834, 361] on span "[PERSON_NAME]" at bounding box center [840, 355] width 71 height 24
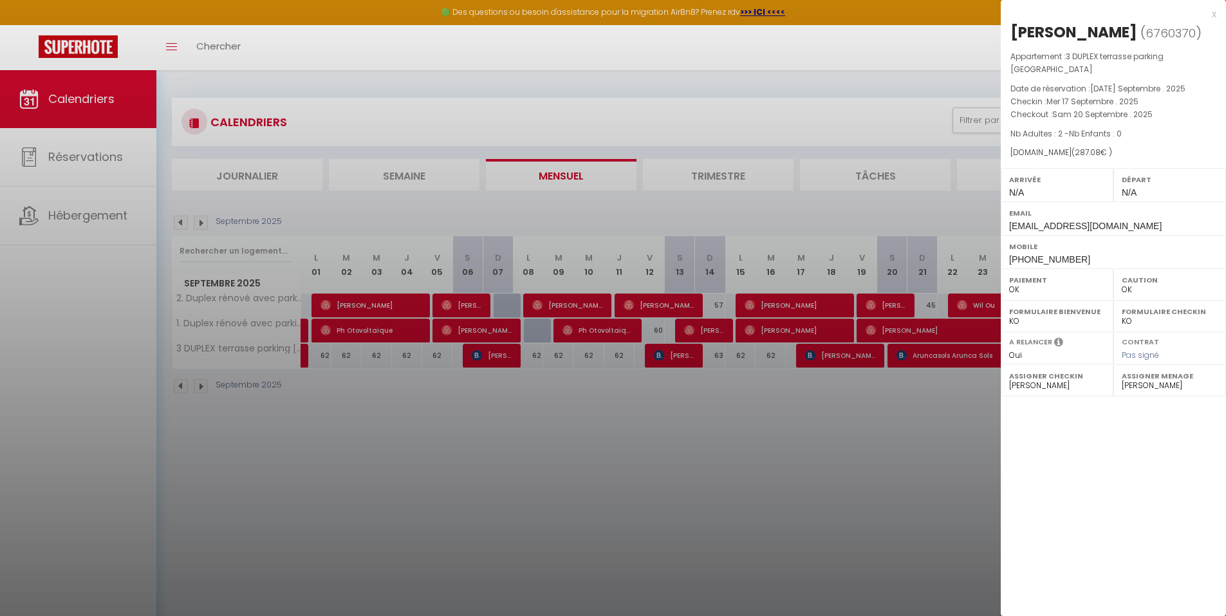
click at [201, 381] on div at bounding box center [613, 308] width 1226 height 616
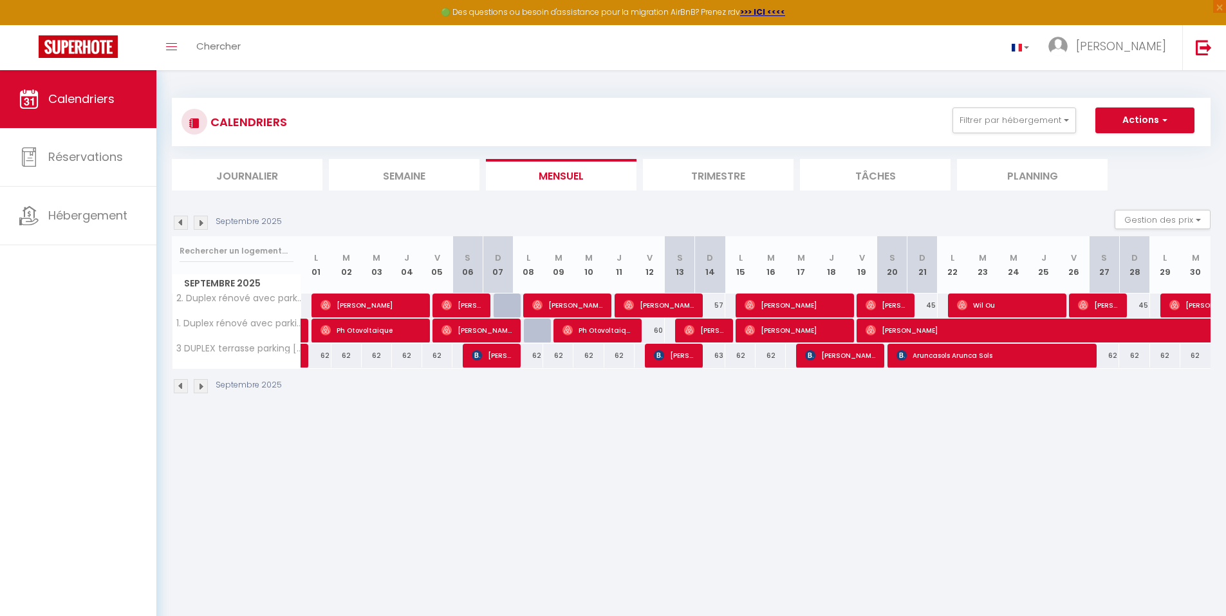
click at [201, 381] on img at bounding box center [201, 386] width 14 height 14
